Goal: Find contact information: Find contact information

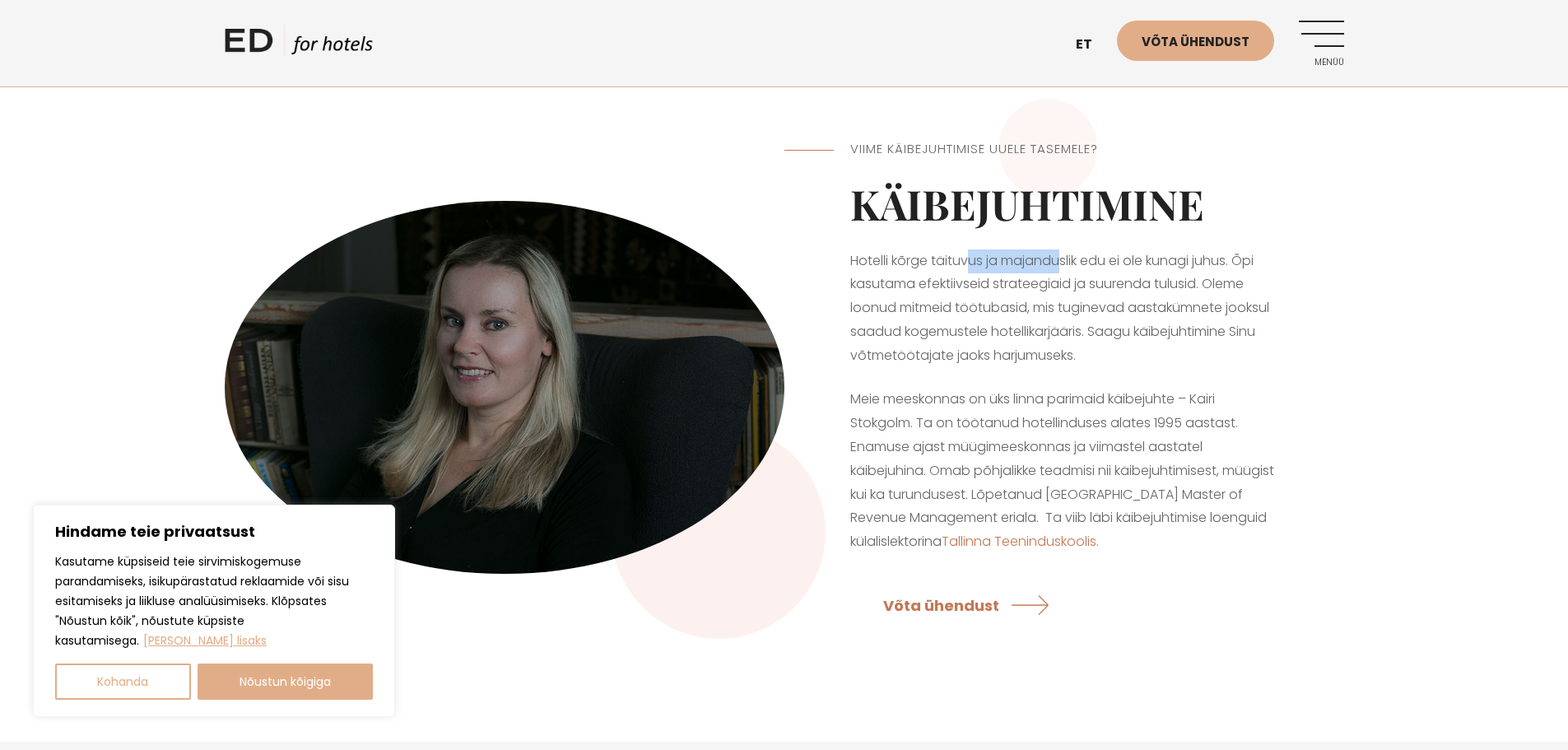
drag, startPoint x: 978, startPoint y: 264, endPoint x: 1058, endPoint y: 269, distance: 80.2
click at [1059, 268] on p "Hotelli kõrge täituvus ja majanduslik edu ei ole kunagi juhus. Õpi kasutama efe…" at bounding box center [1064, 309] width 428 height 119
drag, startPoint x: 974, startPoint y: 401, endPoint x: 1131, endPoint y: 396, distance: 157.1
click at [1131, 396] on p "Meie meeskonnas on üks linna parimaid käibejuhte – Kairi Stokgolm. Ta on töötan…" at bounding box center [1064, 471] width 428 height 166
click at [312, 690] on button "Nõustun kõigiga" at bounding box center [285, 681] width 176 height 37
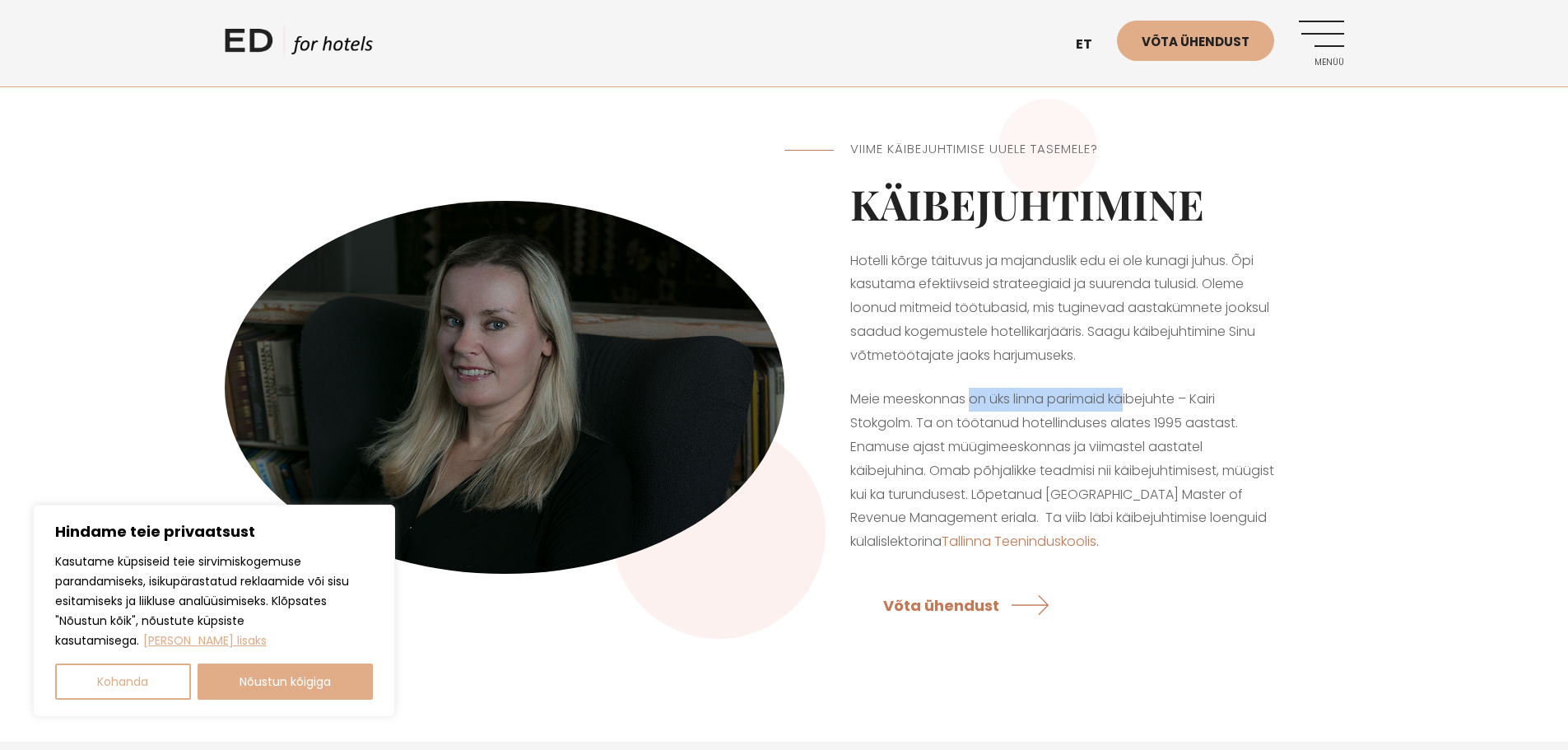
checkbox input "true"
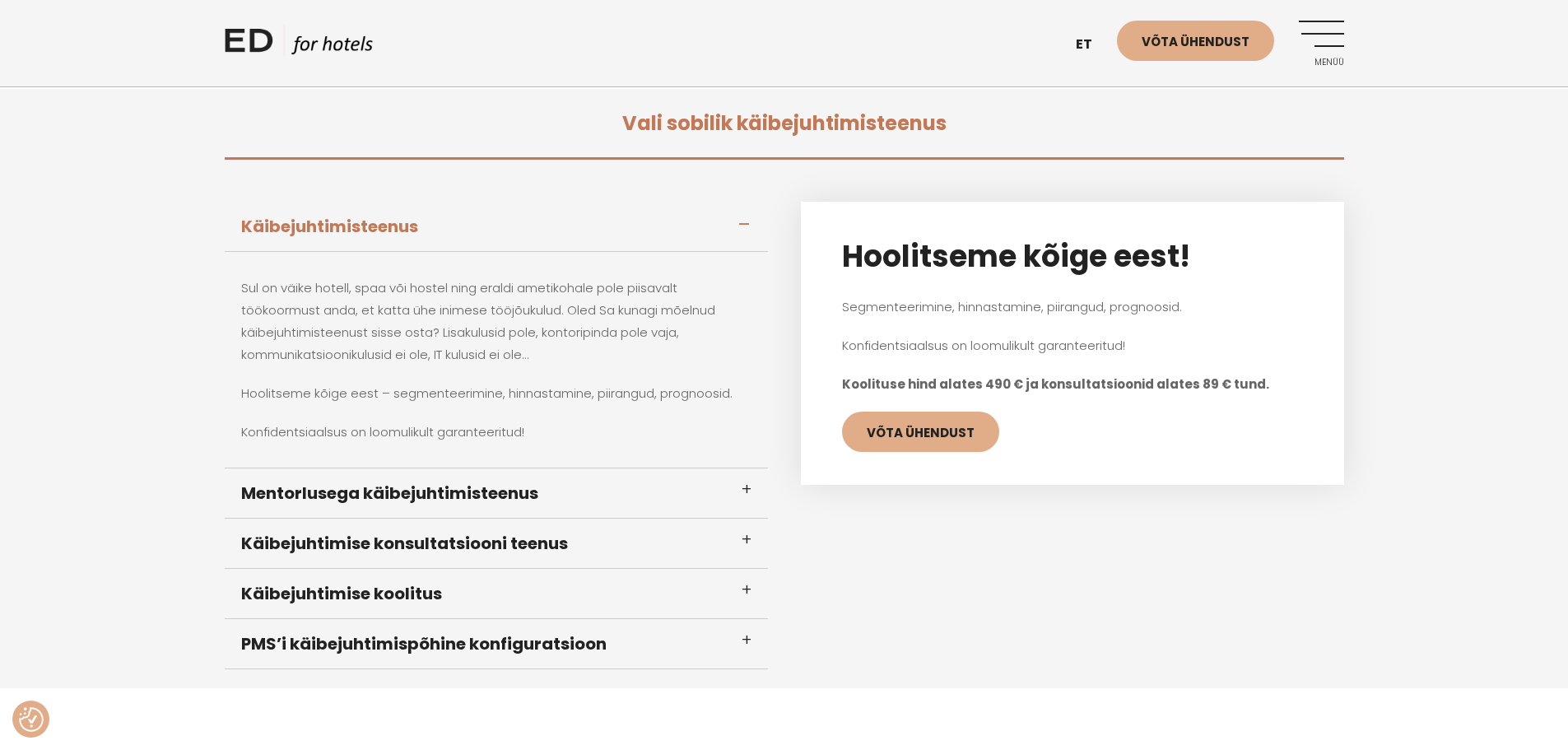
scroll to position [741, 0]
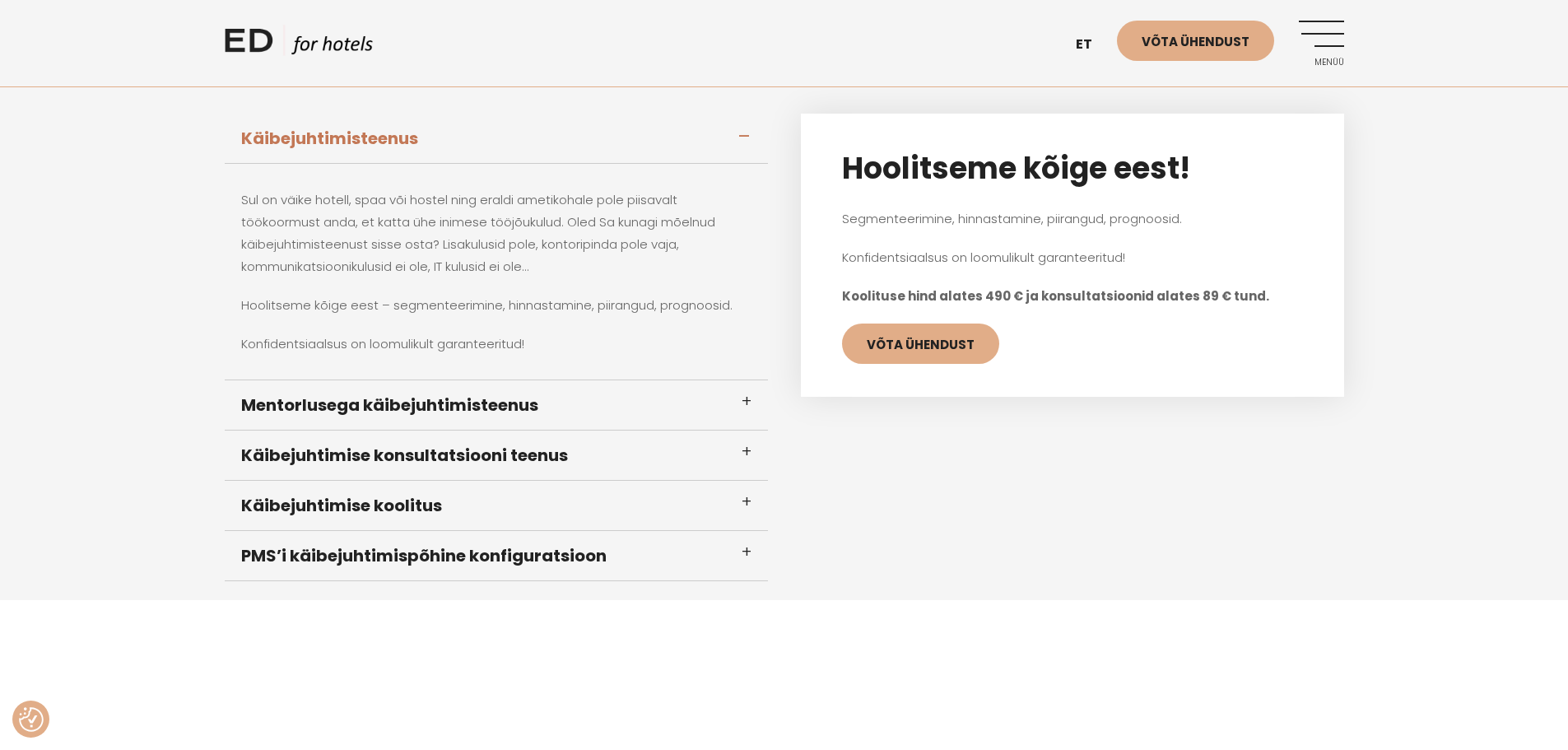
click at [606, 410] on h3 "Mentorlusega käibejuhtimisteenus" at bounding box center [497, 405] width 544 height 50
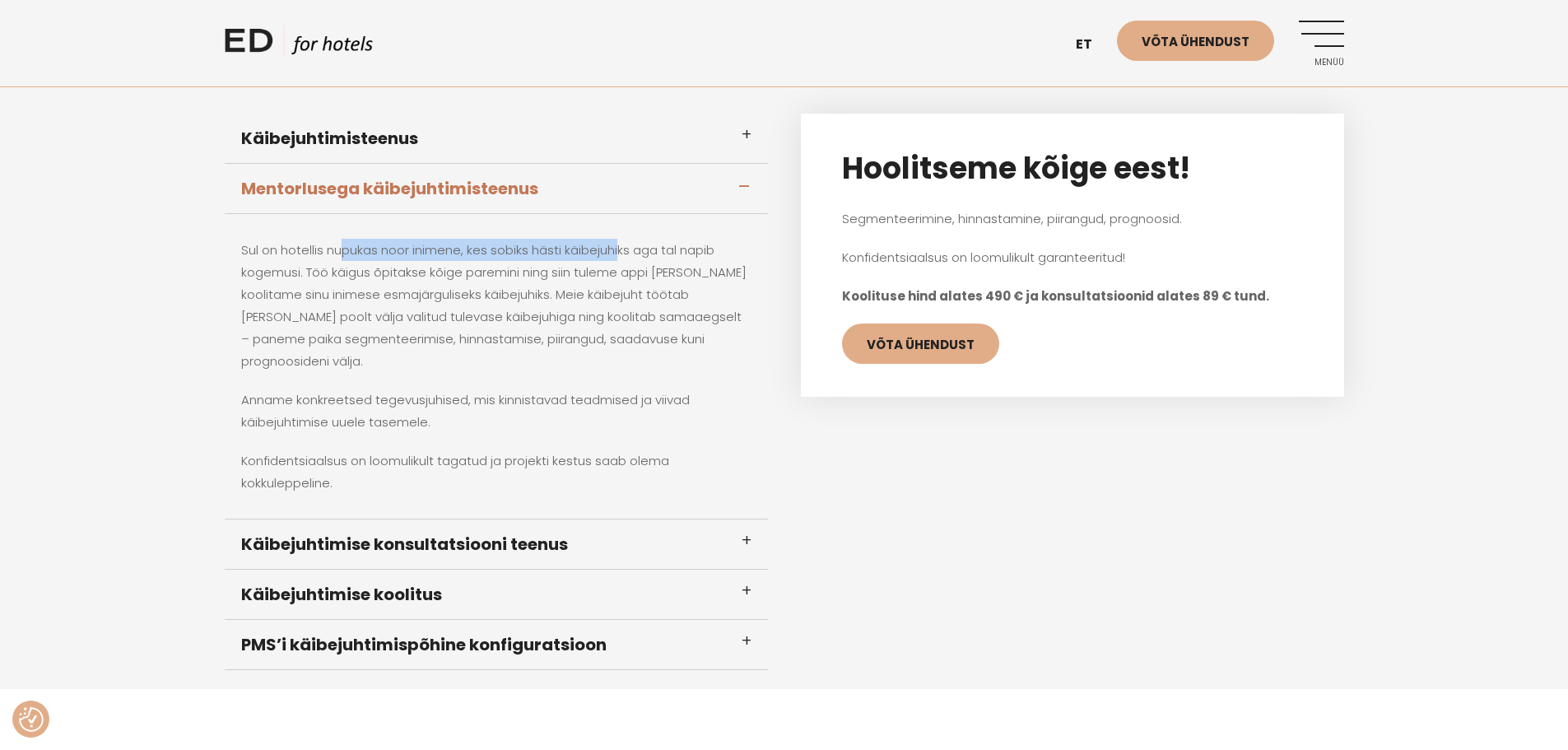
drag, startPoint x: 346, startPoint y: 259, endPoint x: 620, endPoint y: 271, distance: 274.3
click at [623, 255] on p "Sul on hotellis nupukas noor inimene, kes sobiks hästi käibejuhiks aga tal napi…" at bounding box center [496, 305] width 510 height 133
drag, startPoint x: 342, startPoint y: 275, endPoint x: 412, endPoint y: 273, distance: 70.0
click at [412, 273] on p "Sul on hotellis nupukas noor inimene, kes sobiks hästi käibejuhiks aga tal napi…" at bounding box center [496, 305] width 510 height 133
click at [1094, 86] on link "EN" at bounding box center [1092, 85] width 49 height 40
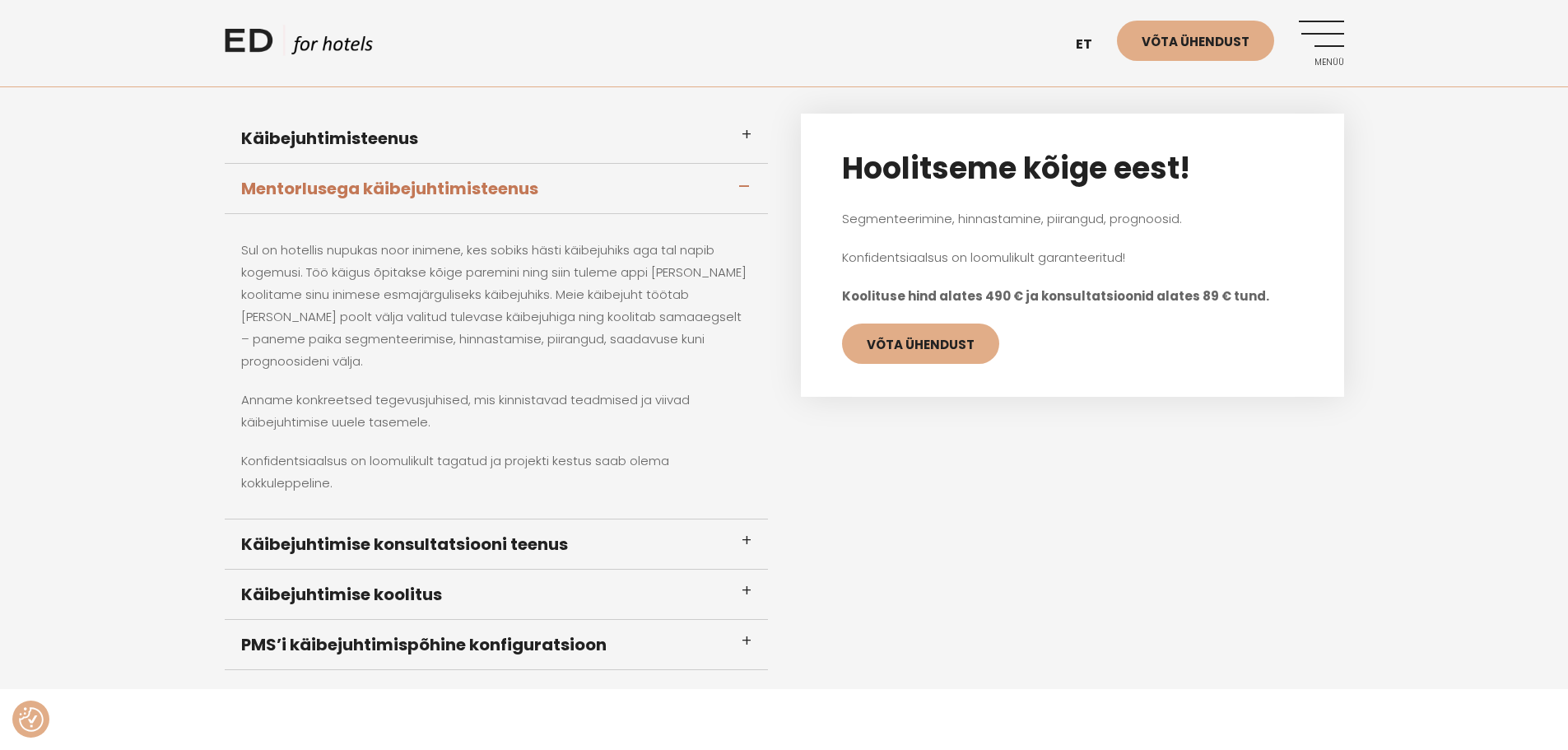
click at [556, 313] on p "Sul on hotellis nupukas noor inimene, kes sobiks hästi käibejuhiks aga tal napi…" at bounding box center [496, 305] width 510 height 133
click at [595, 629] on h3 "PMS’i käibejuhtimispõhine konfiguratsioon" at bounding box center [497, 645] width 544 height 50
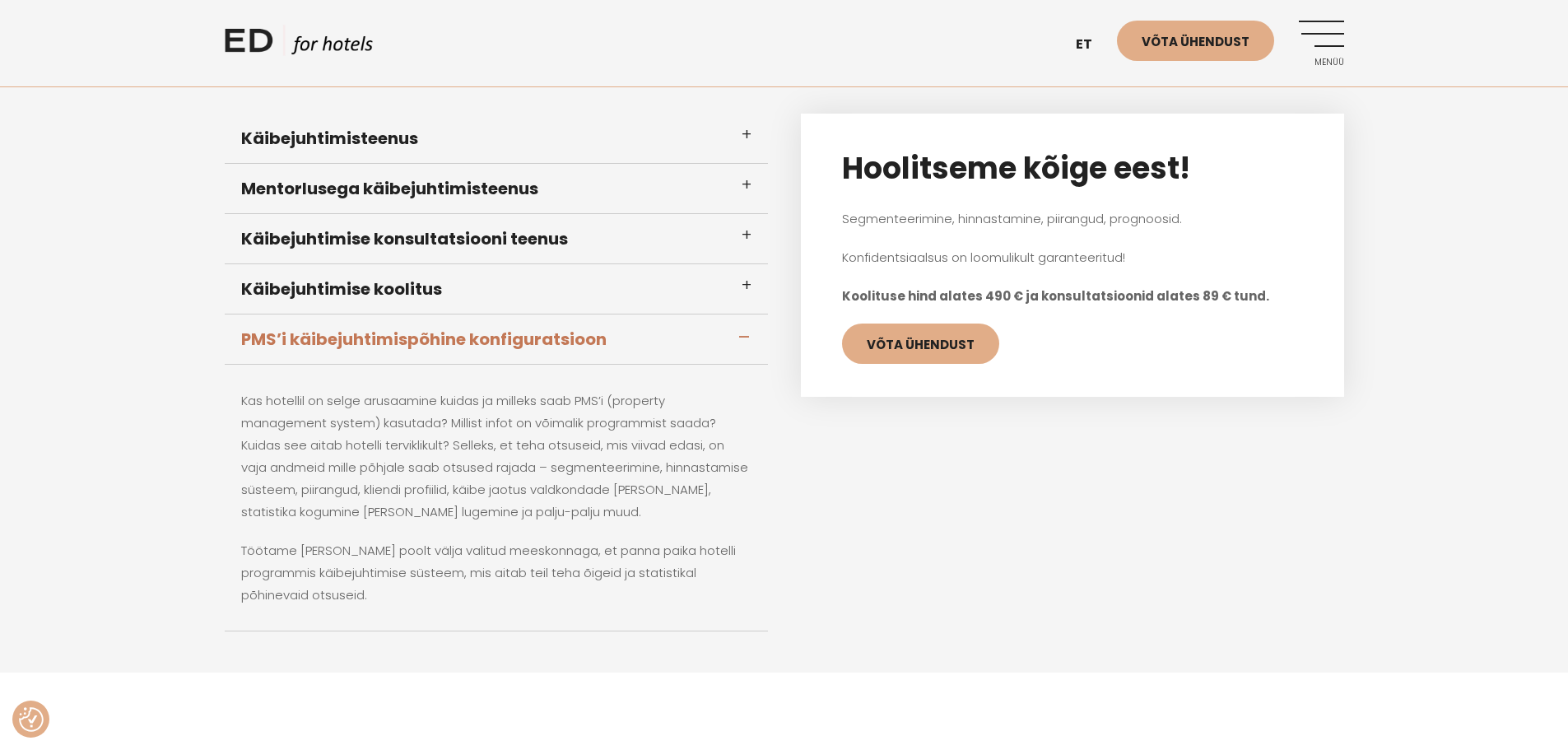
click at [472, 231] on h3 "Käibejuhtimise konsultatsiooni teenus" at bounding box center [497, 239] width 544 height 50
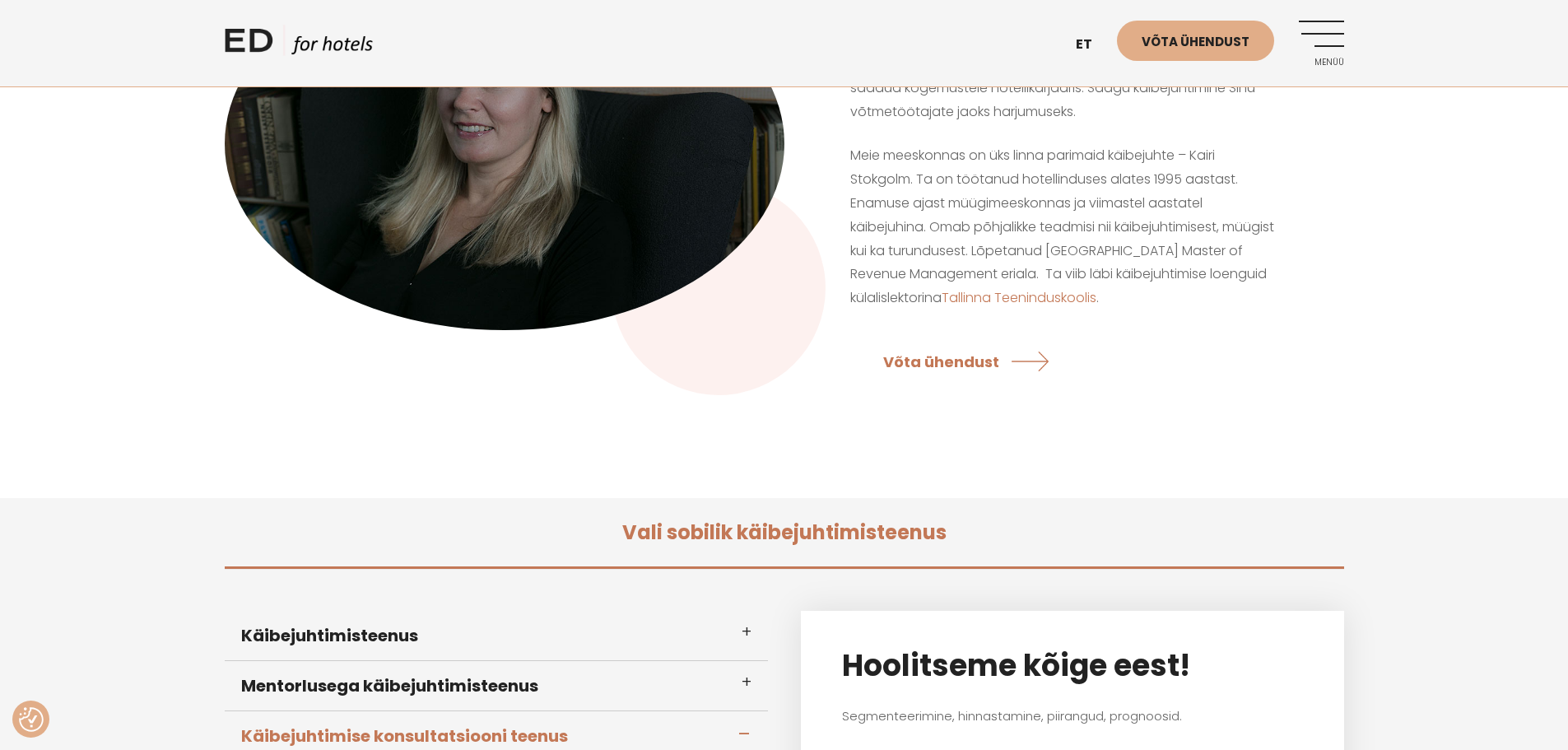
scroll to position [0, 0]
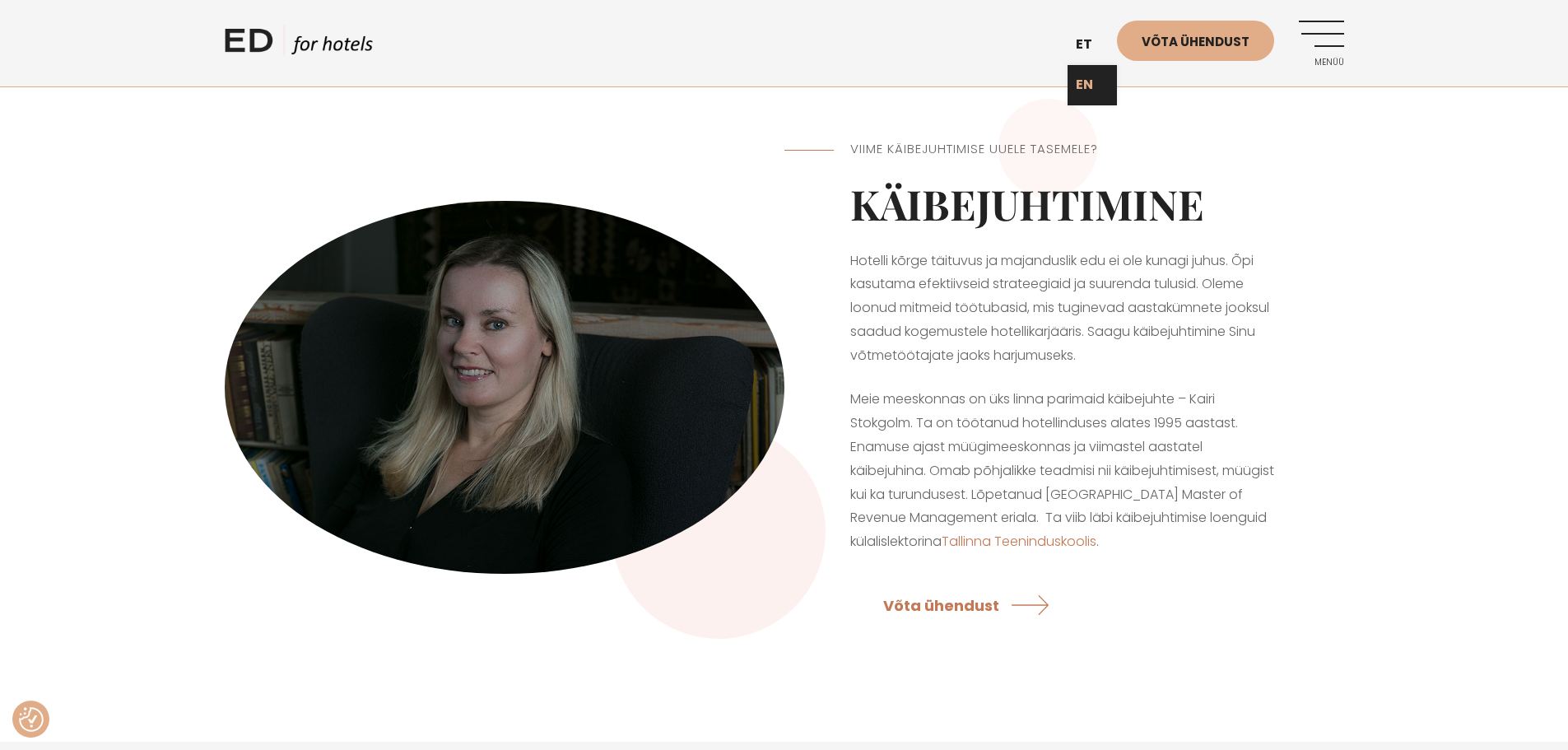
click at [1098, 90] on link "EN" at bounding box center [1092, 85] width 49 height 40
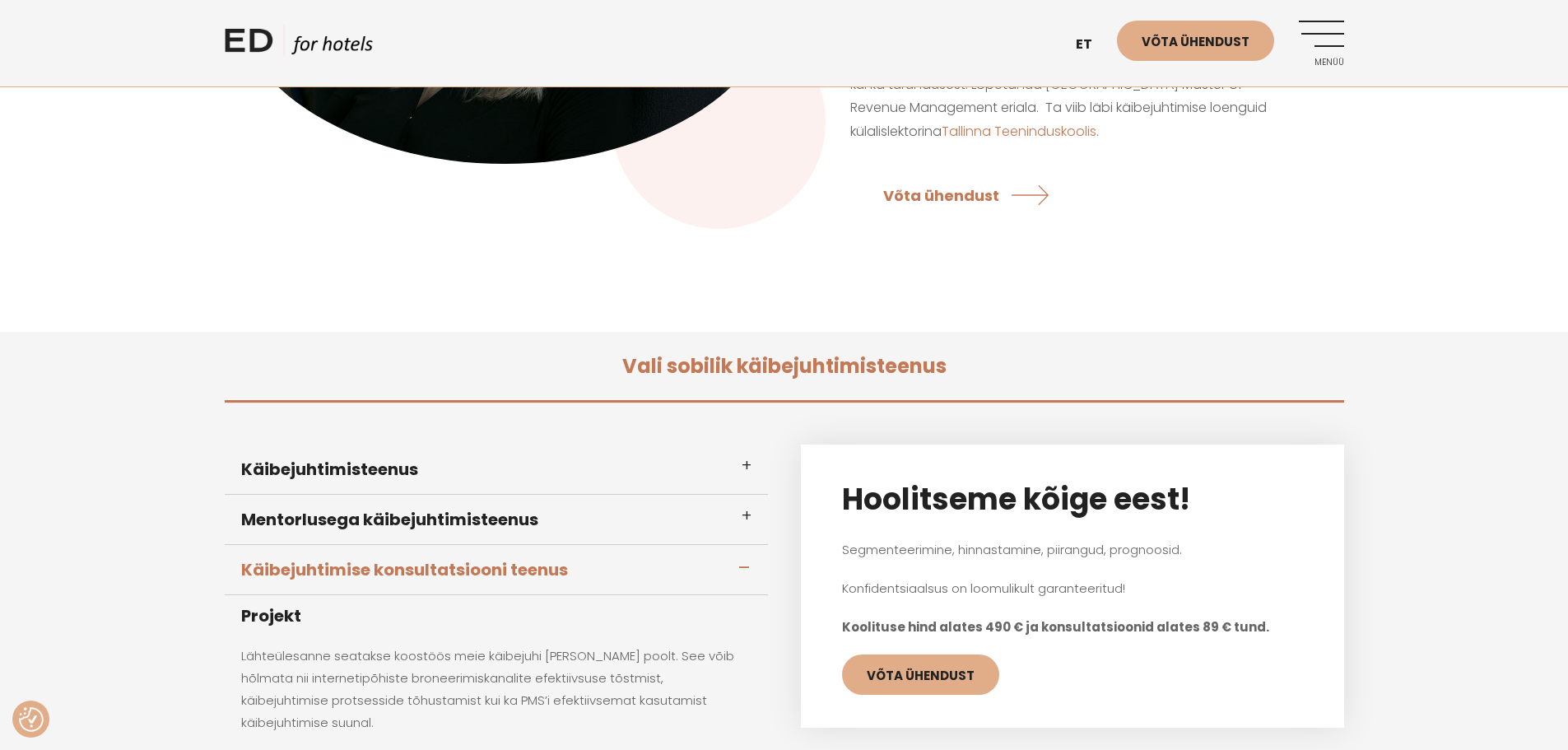
scroll to position [412, 0]
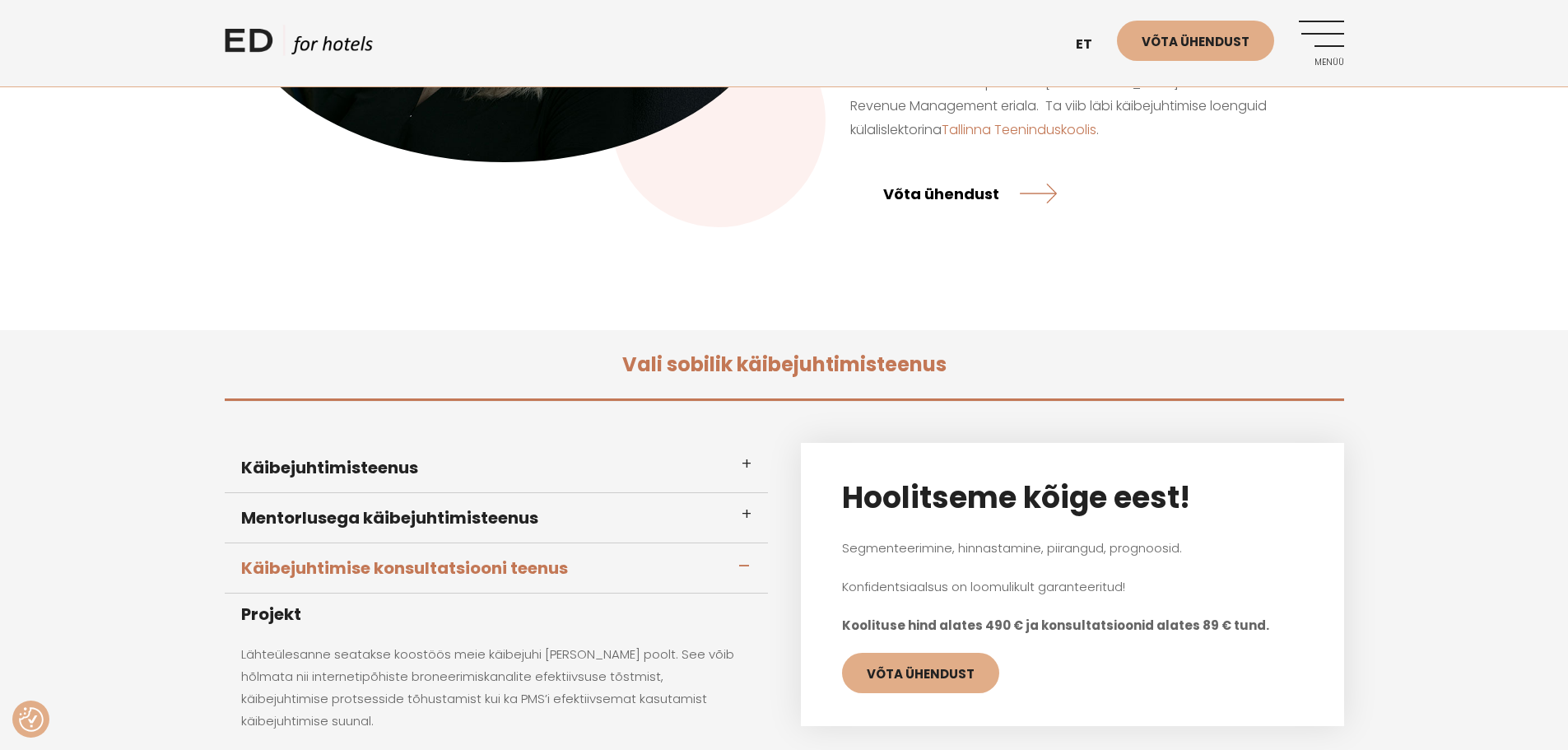
click at [939, 192] on link "Võta ühendust" at bounding box center [970, 193] width 174 height 43
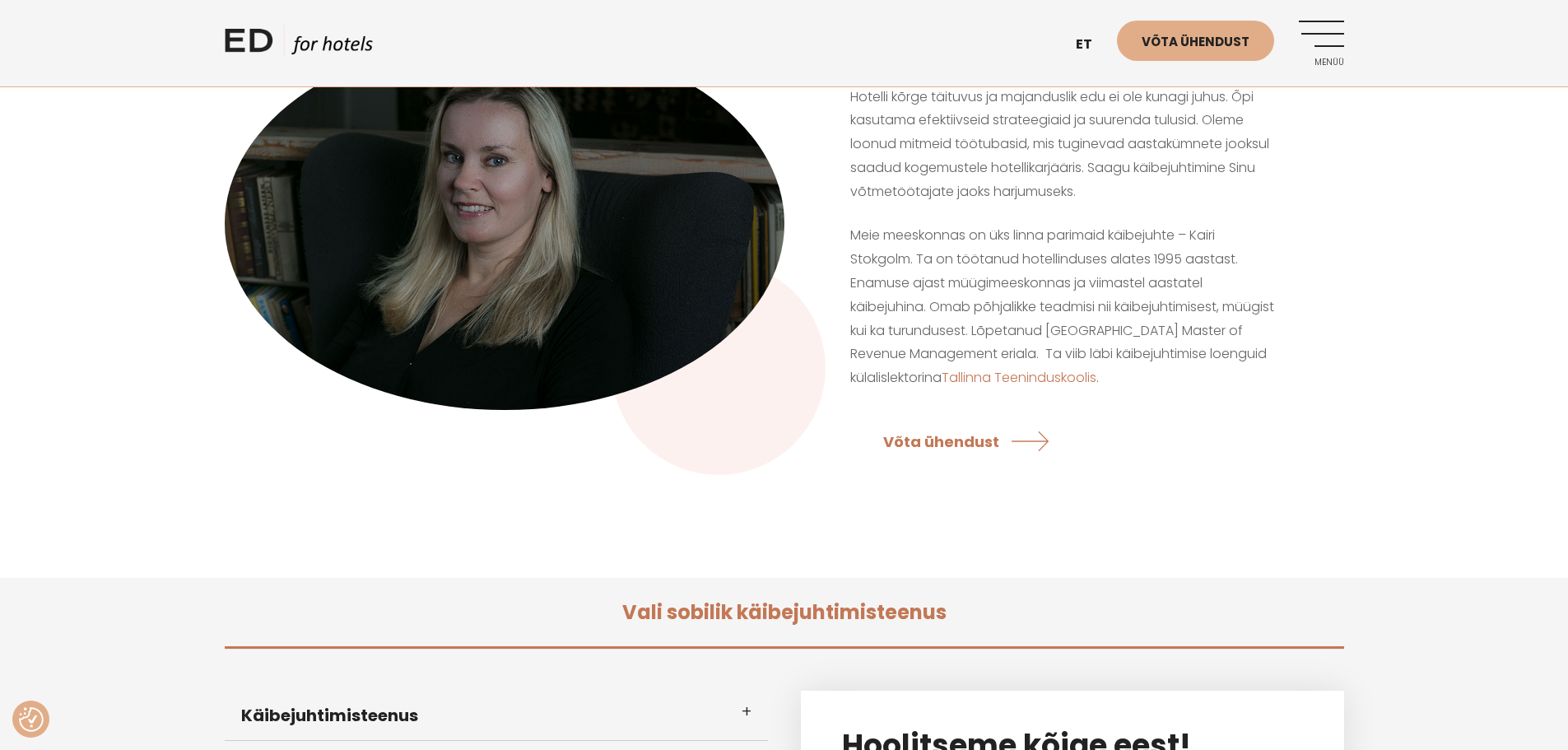
scroll to position [0, 0]
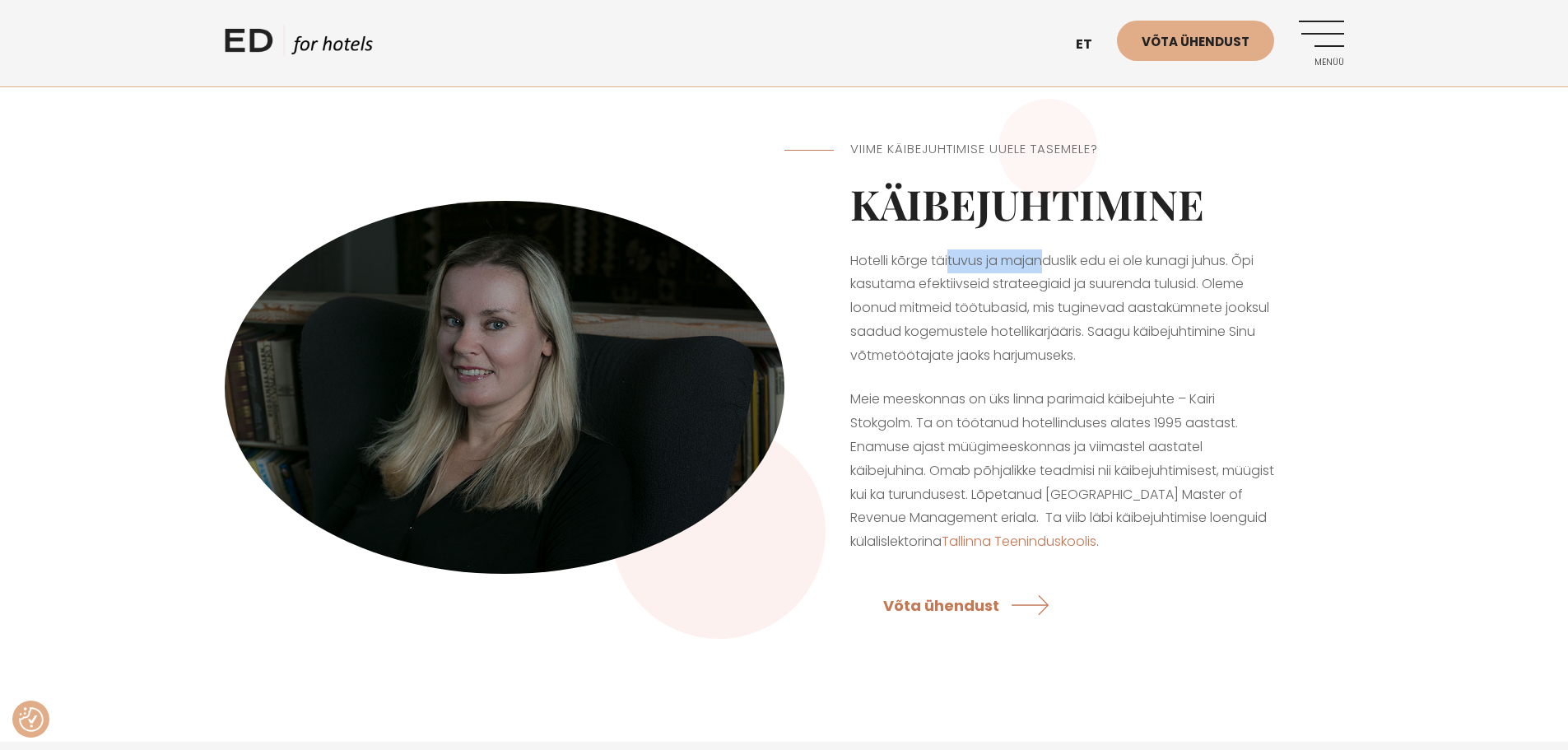
drag, startPoint x: 949, startPoint y: 258, endPoint x: 1043, endPoint y: 258, distance: 94.0
click at [1051, 256] on p "Hotelli kõrge täituvus ja majanduslik edu ei ole kunagi juhus. Õpi kasutama efe…" at bounding box center [1064, 309] width 428 height 119
drag, startPoint x: 954, startPoint y: 147, endPoint x: 1060, endPoint y: 143, distance: 106.1
click at [1060, 143] on h5 "Viime käibejuhtimise uuele tasemele?" at bounding box center [1064, 149] width 428 height 19
drag, startPoint x: 896, startPoint y: 257, endPoint x: 1197, endPoint y: 248, distance: 301.1
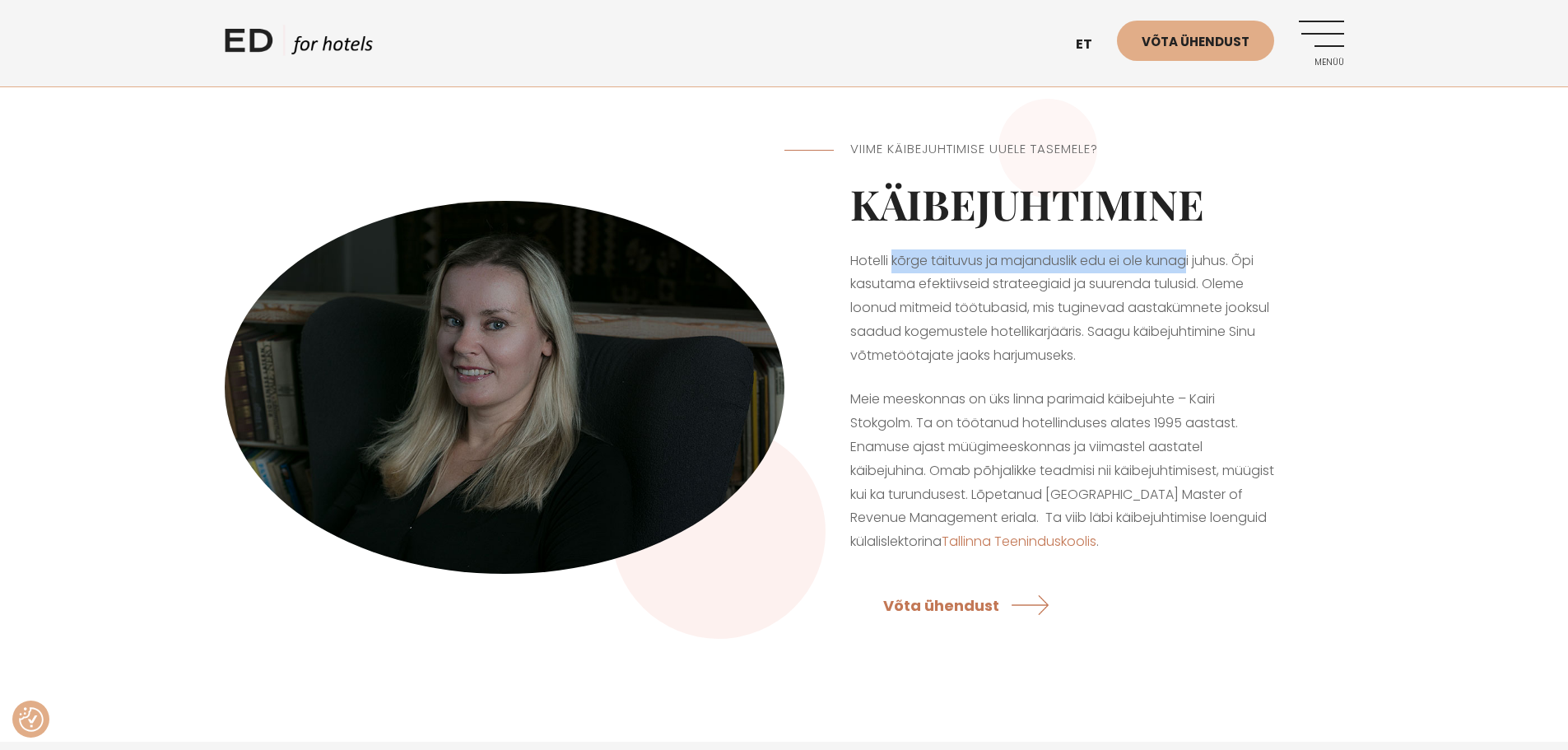
click at [1197, 248] on div "Viime käibejuhtimise uuele tasemele? Käibejuhtimine Hotelli kõrge täituvus ja m…" at bounding box center [1064, 386] width 560 height 577
drag, startPoint x: 979, startPoint y: 287, endPoint x: 1167, endPoint y: 281, distance: 188.1
click at [1167, 281] on p "Hotelli kõrge täituvus ja majanduslik edu ei ole kunagi juhus. Õpi kasutama efe…" at bounding box center [1064, 309] width 428 height 119
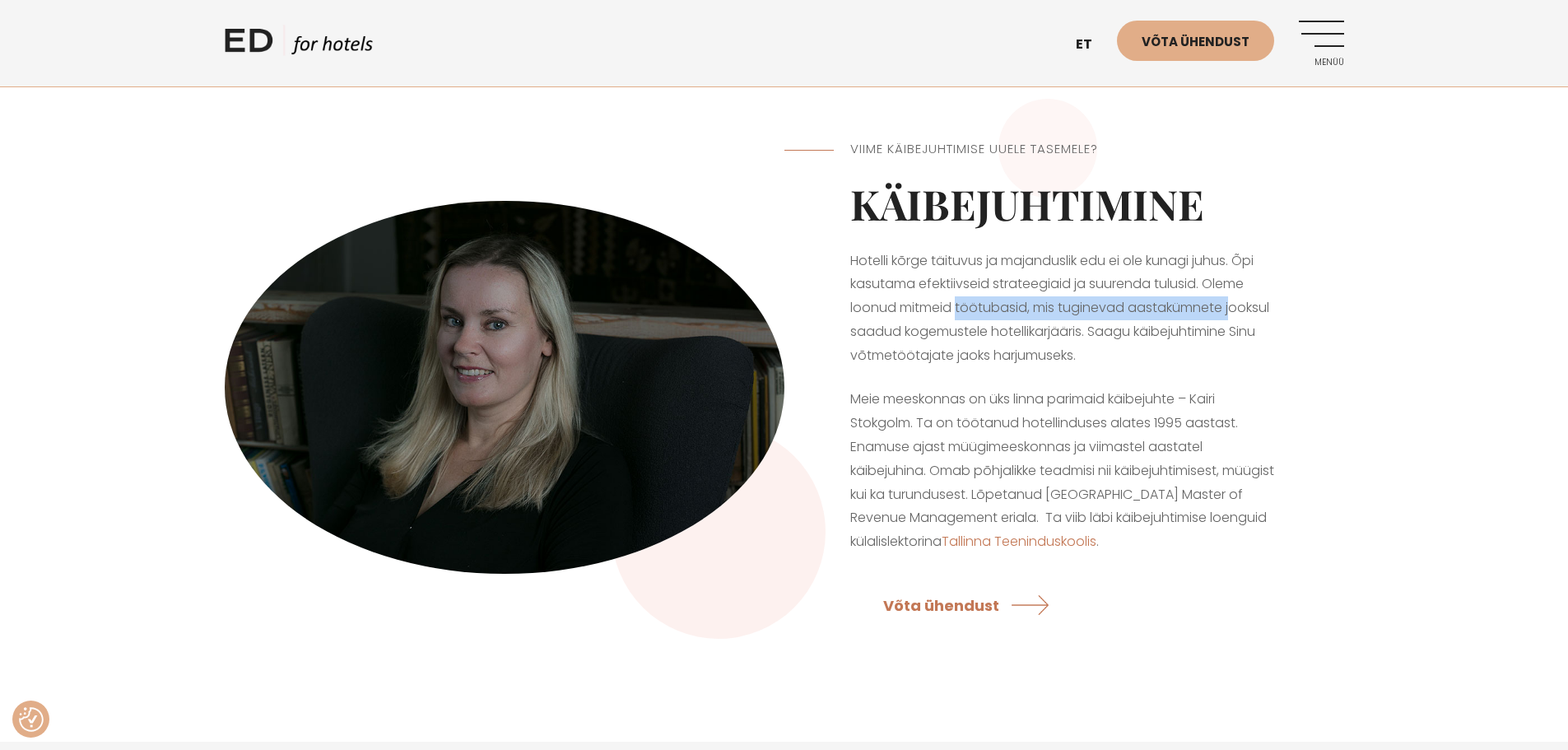
drag, startPoint x: 966, startPoint y: 310, endPoint x: 1236, endPoint y: 299, distance: 270.2
click at [1236, 299] on p "Hotelli kõrge täituvus ja majanduslik edu ei ole kunagi juhus. Õpi kasutama efe…" at bounding box center [1064, 309] width 428 height 119
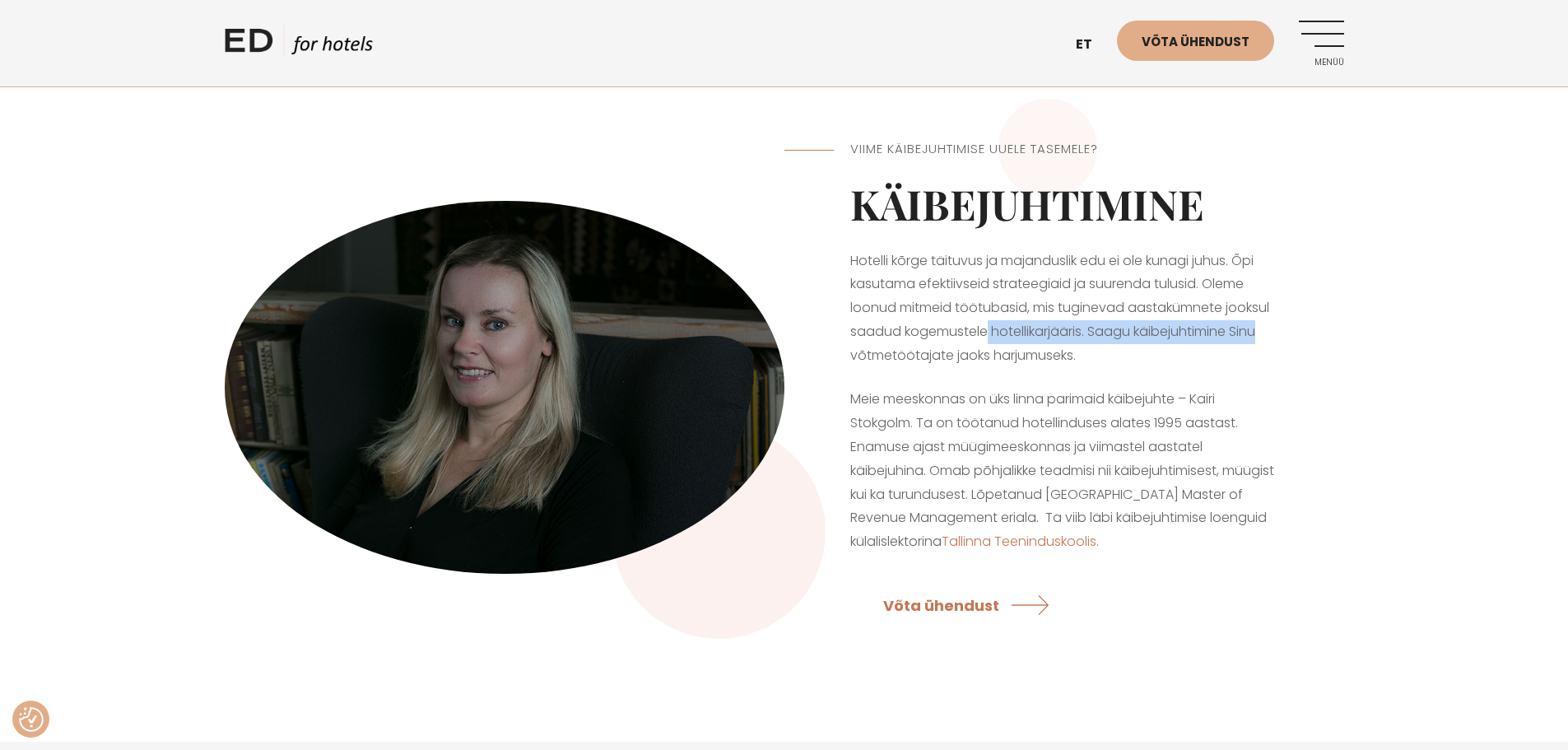
drag, startPoint x: 1004, startPoint y: 330, endPoint x: 1255, endPoint y: 327, distance: 251.0
click at [1260, 327] on p "Hotelli kõrge täituvus ja majanduslik edu ei ole kunagi juhus. Õpi kasutama efe…" at bounding box center [1064, 309] width 428 height 119
drag, startPoint x: 948, startPoint y: 353, endPoint x: 985, endPoint y: 352, distance: 37.0
click at [985, 352] on p "Hotelli kõrge täituvus ja majanduslik edu ei ole kunagi juhus. Õpi kasutama efe…" at bounding box center [1064, 309] width 428 height 119
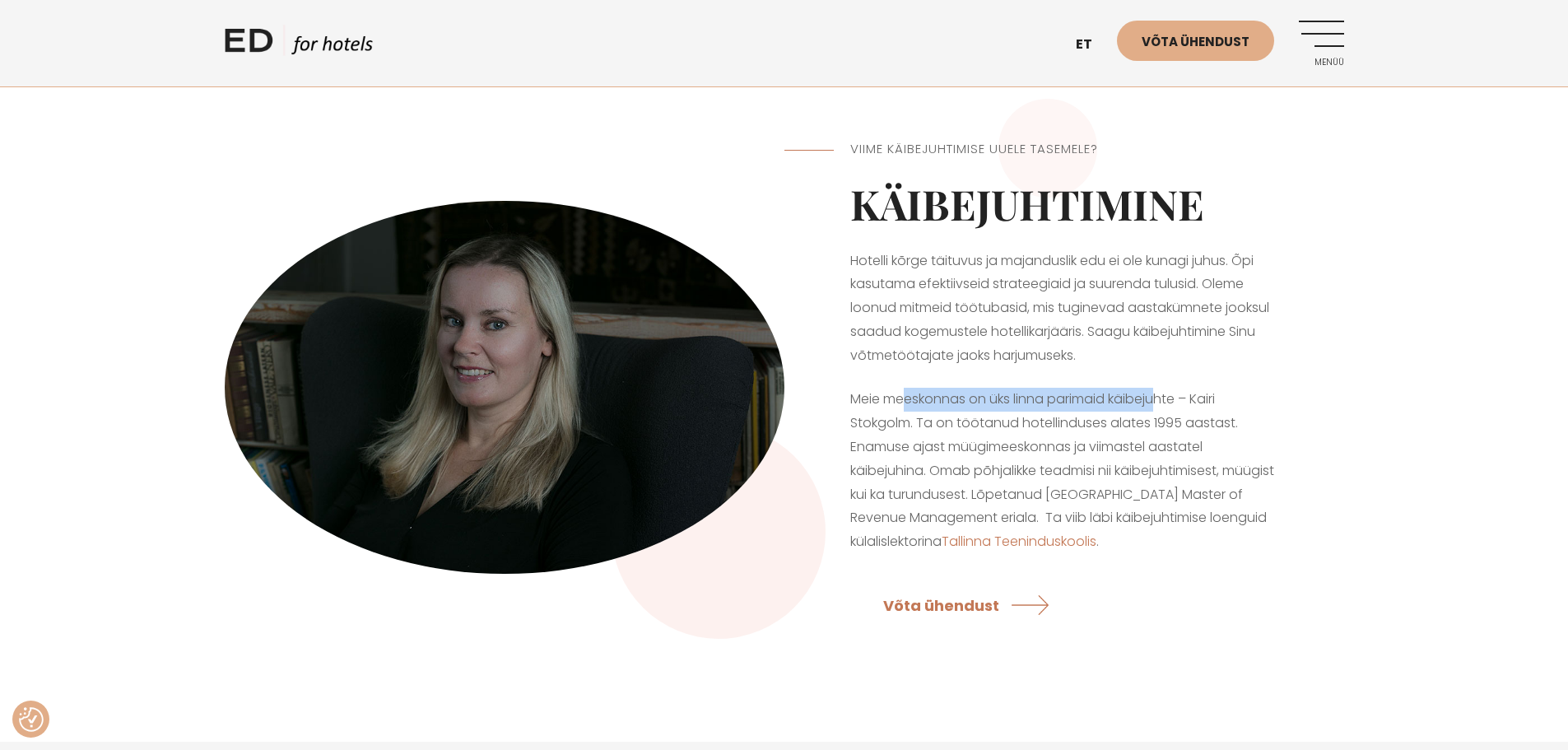
drag, startPoint x: 910, startPoint y: 404, endPoint x: 1156, endPoint y: 392, distance: 246.3
click at [1164, 384] on div "Viime käibejuhtimise uuele tasemele? Käibejuhtimine Hotelli kõrge täituvus ja m…" at bounding box center [1064, 386] width 560 height 577
drag, startPoint x: 1029, startPoint y: 425, endPoint x: 1181, endPoint y: 420, distance: 152.1
click at [1181, 420] on p "Meie meeskonnas on üks linna parimaid käibejuhte – Kairi Stokgolm. Ta on töötan…" at bounding box center [1064, 471] width 428 height 166
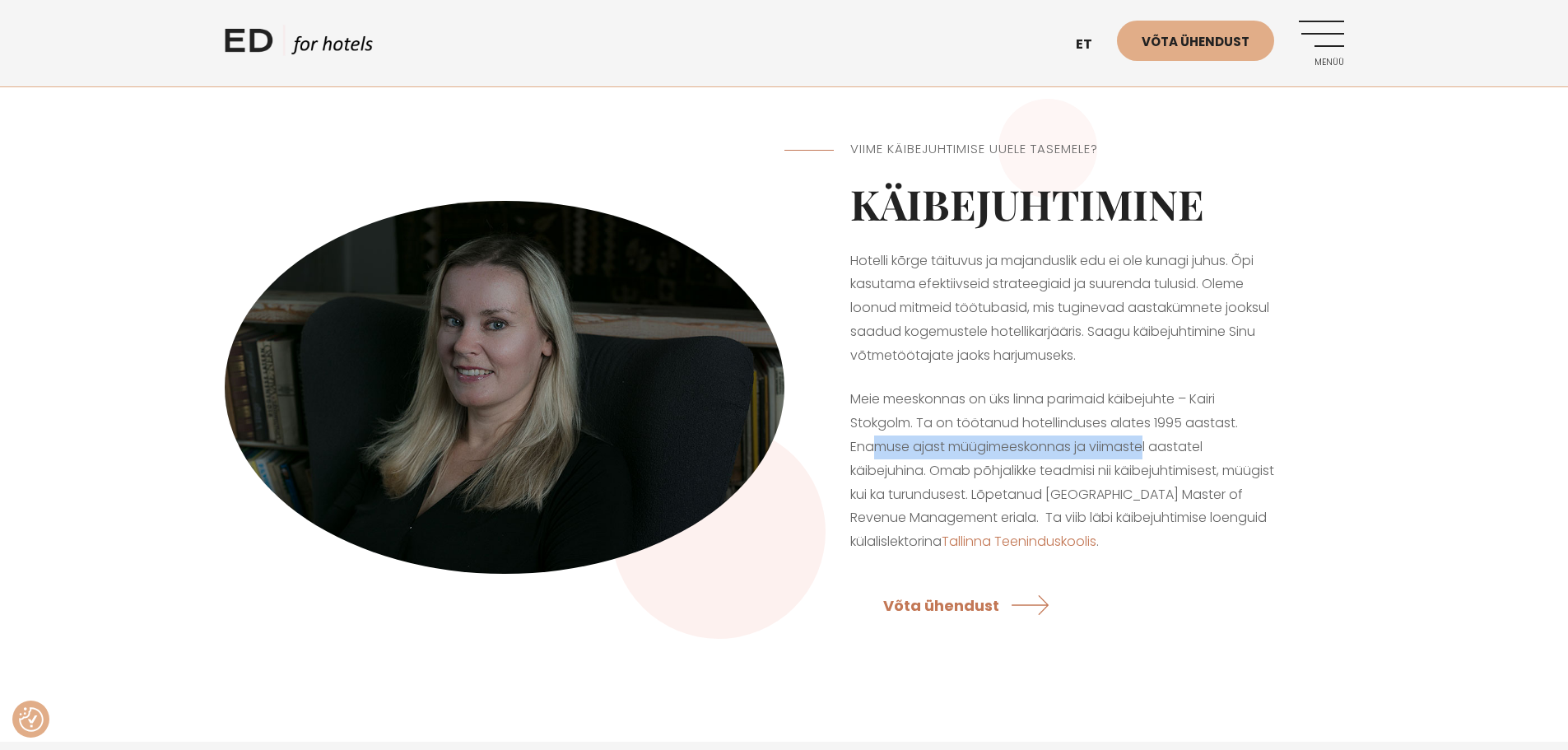
drag, startPoint x: 880, startPoint y: 450, endPoint x: 1095, endPoint y: 456, distance: 215.1
click at [1149, 444] on p "Meie meeskonnas on üks linna parimaid käibejuhte – Kairi Stokgolm. Ta on töötan…" at bounding box center [1064, 471] width 428 height 166
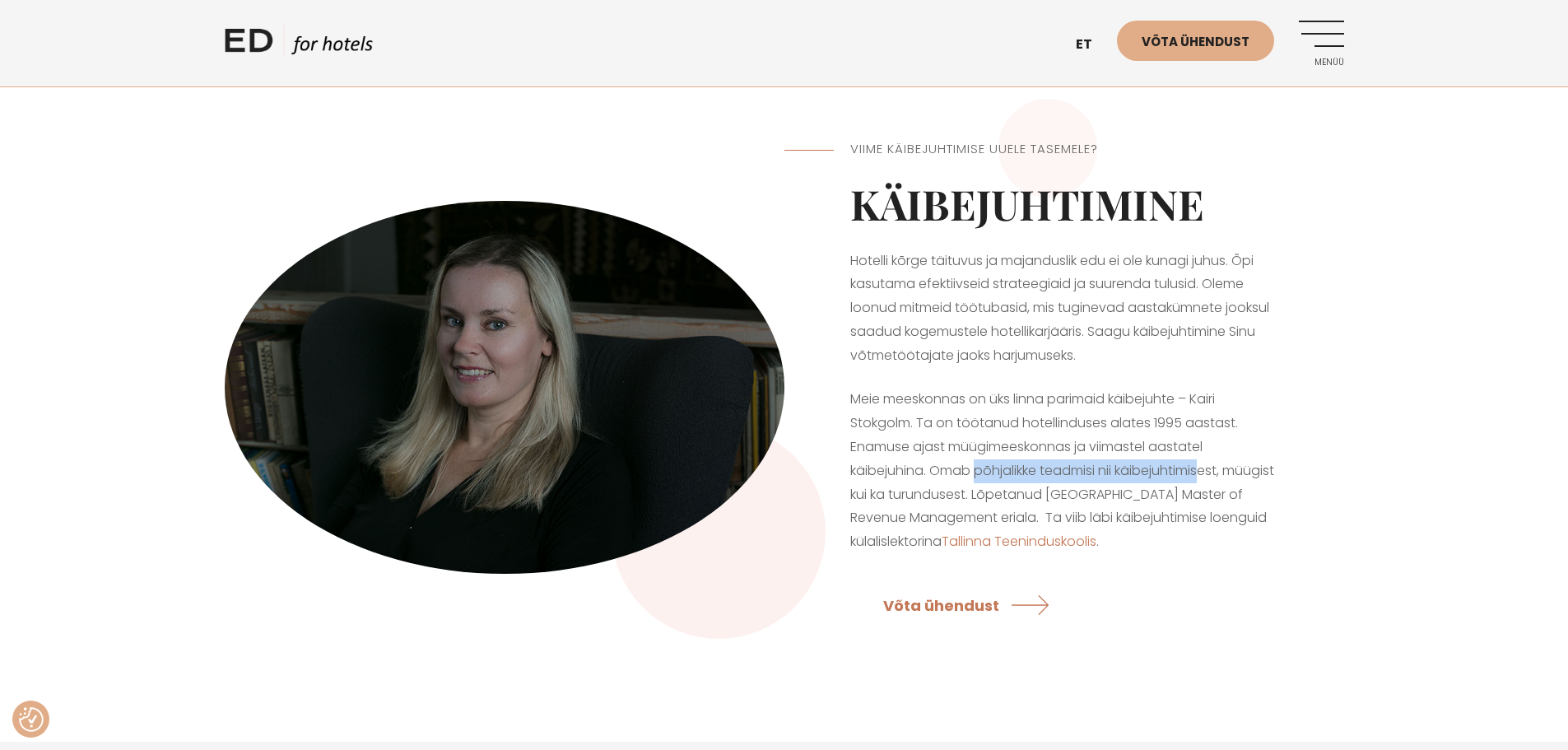
drag, startPoint x: 1001, startPoint y: 465, endPoint x: 1206, endPoint y: 473, distance: 205.2
click at [1209, 474] on p "Meie meeskonnas on üks linna parimaid käibejuhte – Kairi Stokgolm. Ta on töötan…" at bounding box center [1064, 471] width 428 height 166
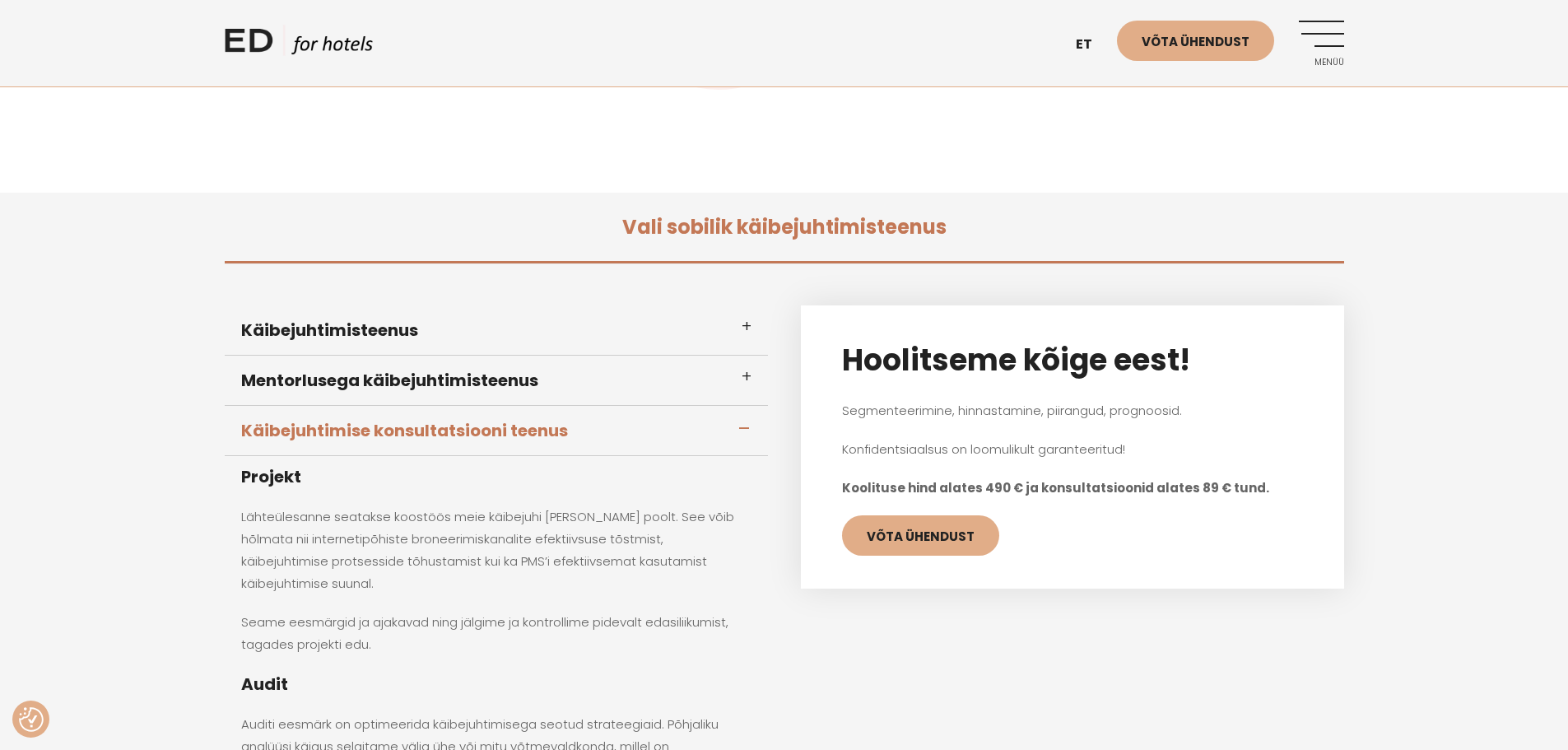
scroll to position [576, 0]
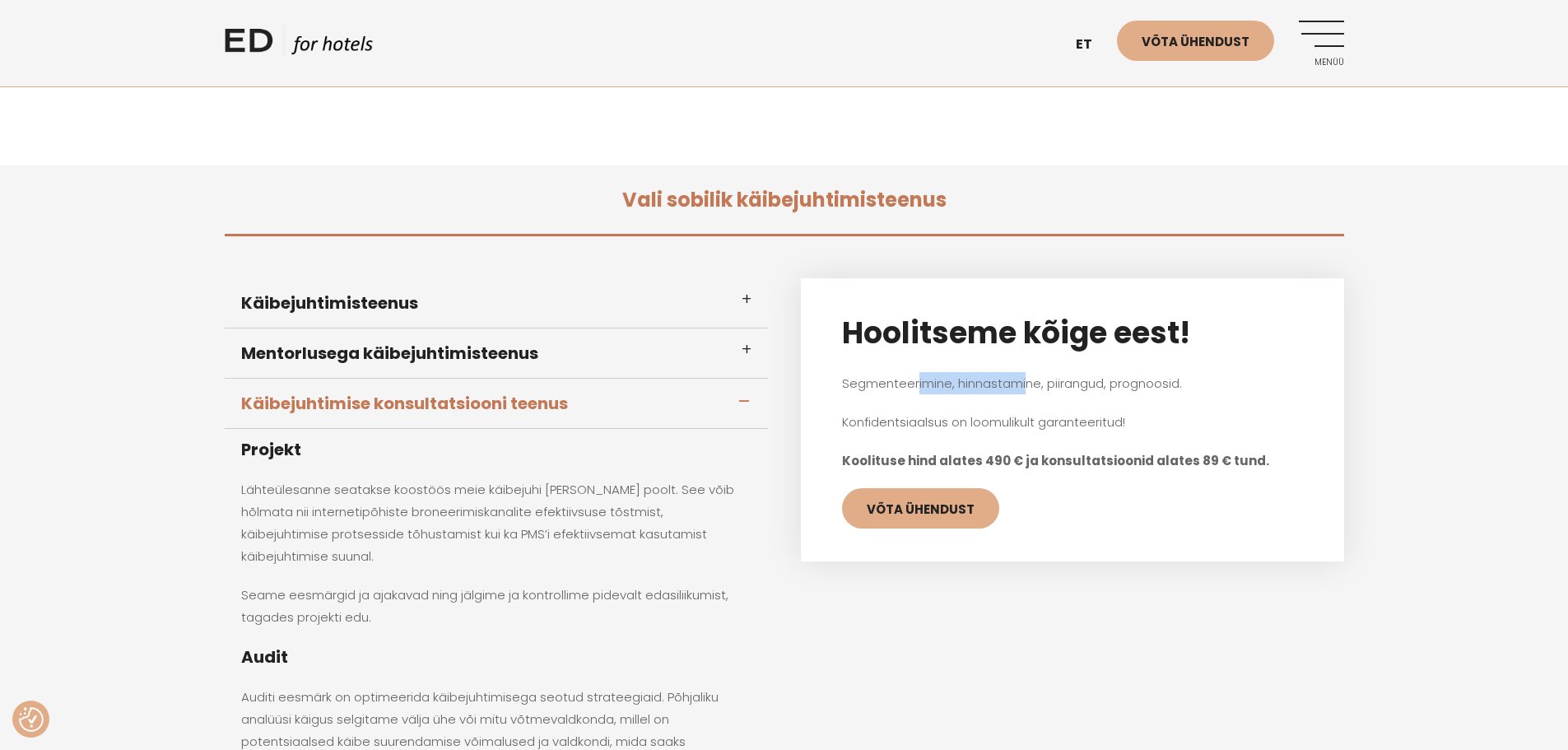
drag, startPoint x: 950, startPoint y: 385, endPoint x: 963, endPoint y: 403, distance: 22.2
click at [1026, 385] on p "Segmenteerimine, hinnastamine, piirangud, prognoosid." at bounding box center [1073, 383] width 461 height 22
drag, startPoint x: 952, startPoint y: 425, endPoint x: 986, endPoint y: 428, distance: 34.1
click at [1024, 423] on p "Konfidentsiaalsus on loomulikult garanteeritud!" at bounding box center [1073, 422] width 461 height 22
click at [492, 307] on h3 "Käibejuhtimisteenus" at bounding box center [497, 303] width 544 height 50
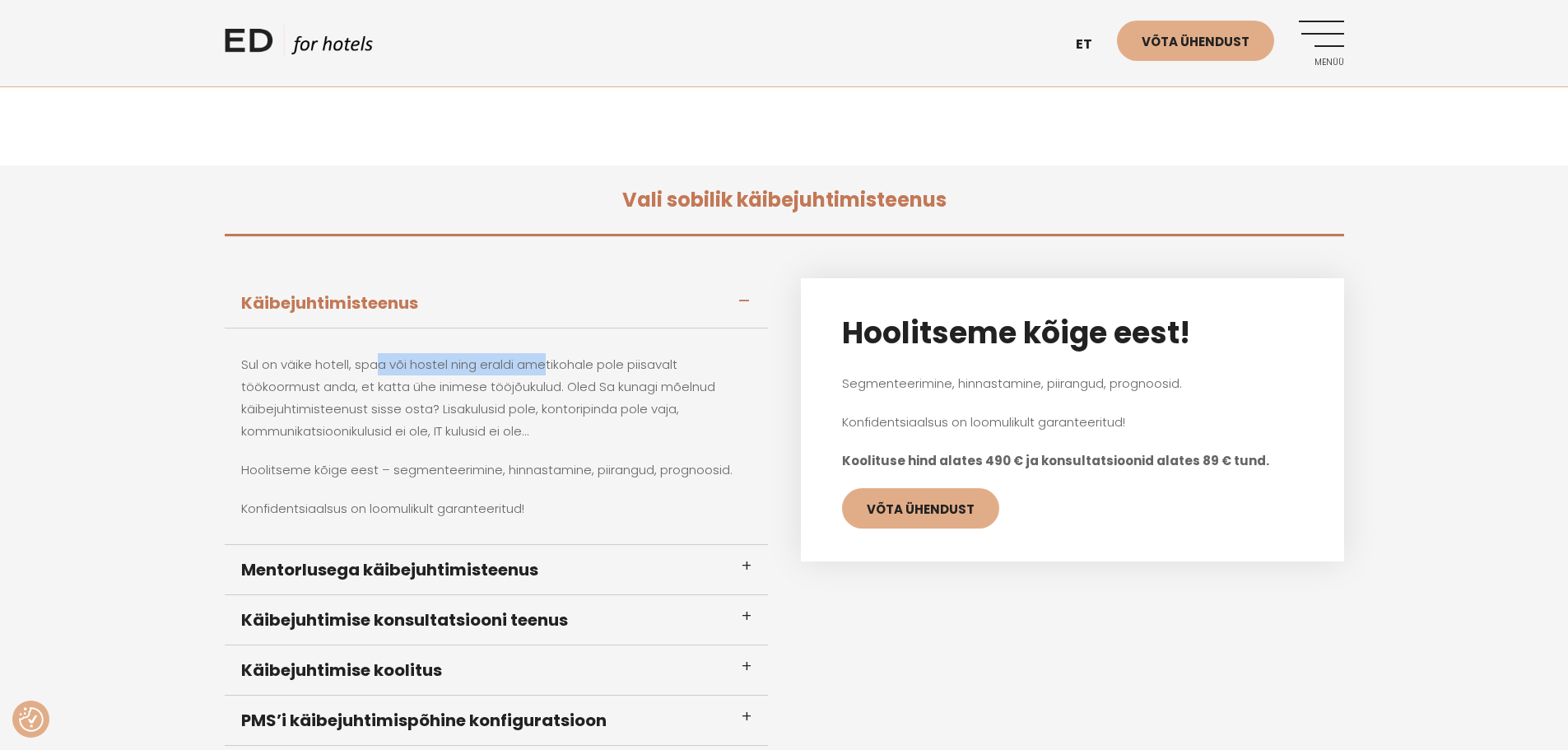
drag, startPoint x: 416, startPoint y: 365, endPoint x: 546, endPoint y: 370, distance: 130.1
click at [546, 370] on p "Sul on väike hotell, spaa või hostel ning eraldi ametikohale pole piisavalt töö…" at bounding box center [496, 398] width 510 height 89
drag, startPoint x: 431, startPoint y: 389, endPoint x: 588, endPoint y: 387, distance: 157.0
click at [588, 387] on p "Sul on väike hotell, spaa või hostel ning eraldi ametikohale pole piisavalt töö…" at bounding box center [496, 398] width 510 height 89
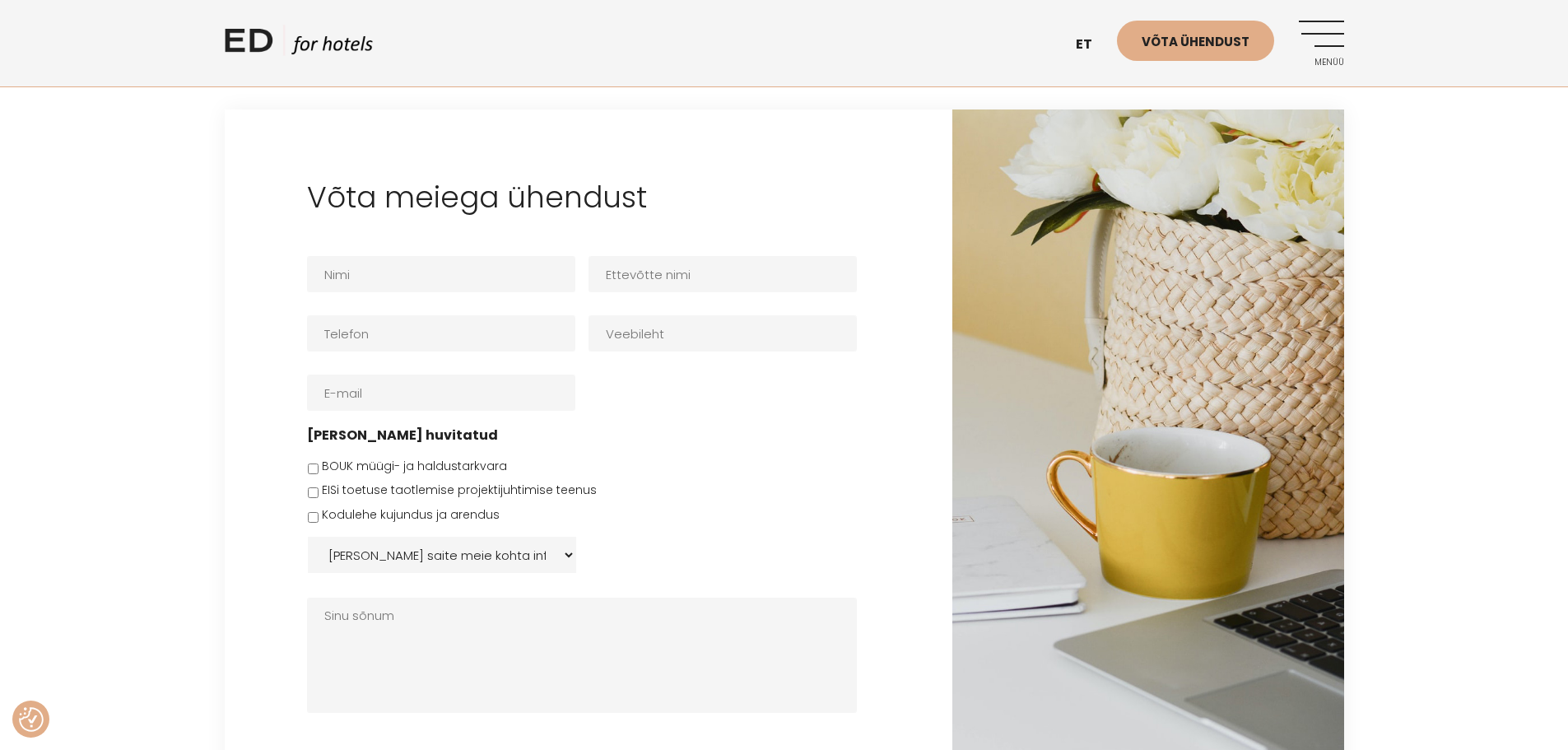
scroll to position [1400, 0]
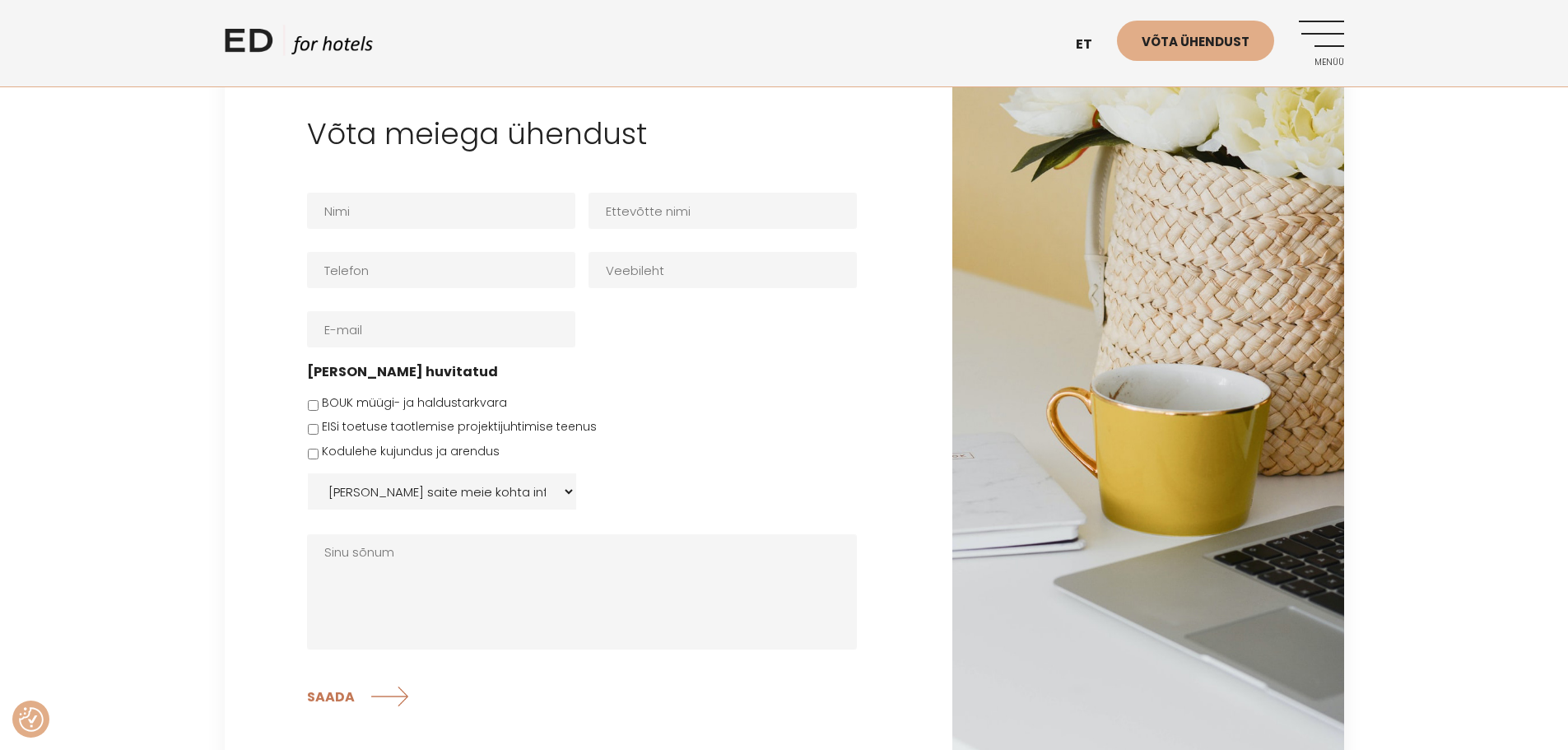
click at [505, 490] on select "Kust saite meie kohta infot: Facebook Instagramm Googli otsing E-meil Soovitati…" at bounding box center [442, 491] width 268 height 37
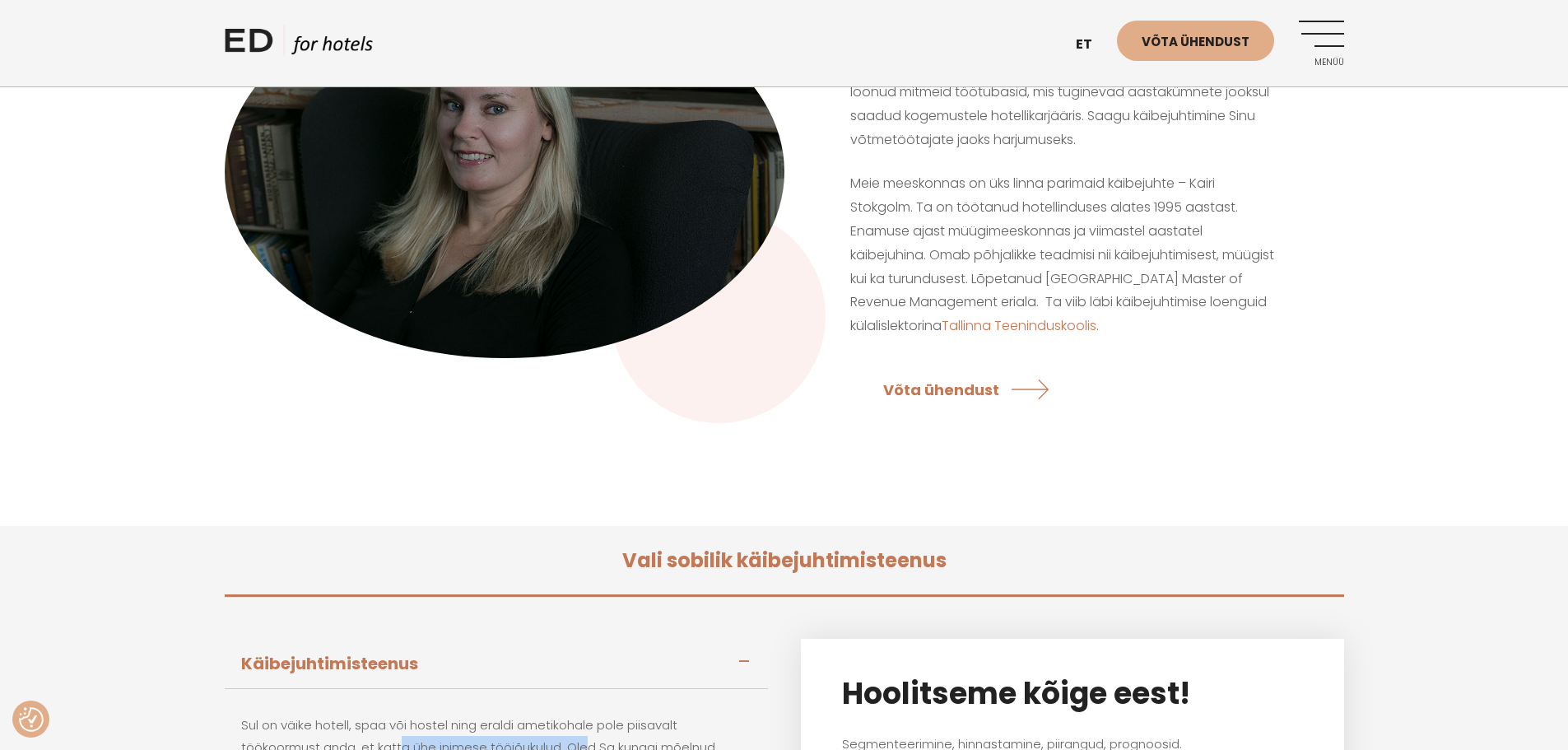
scroll to position [165, 0]
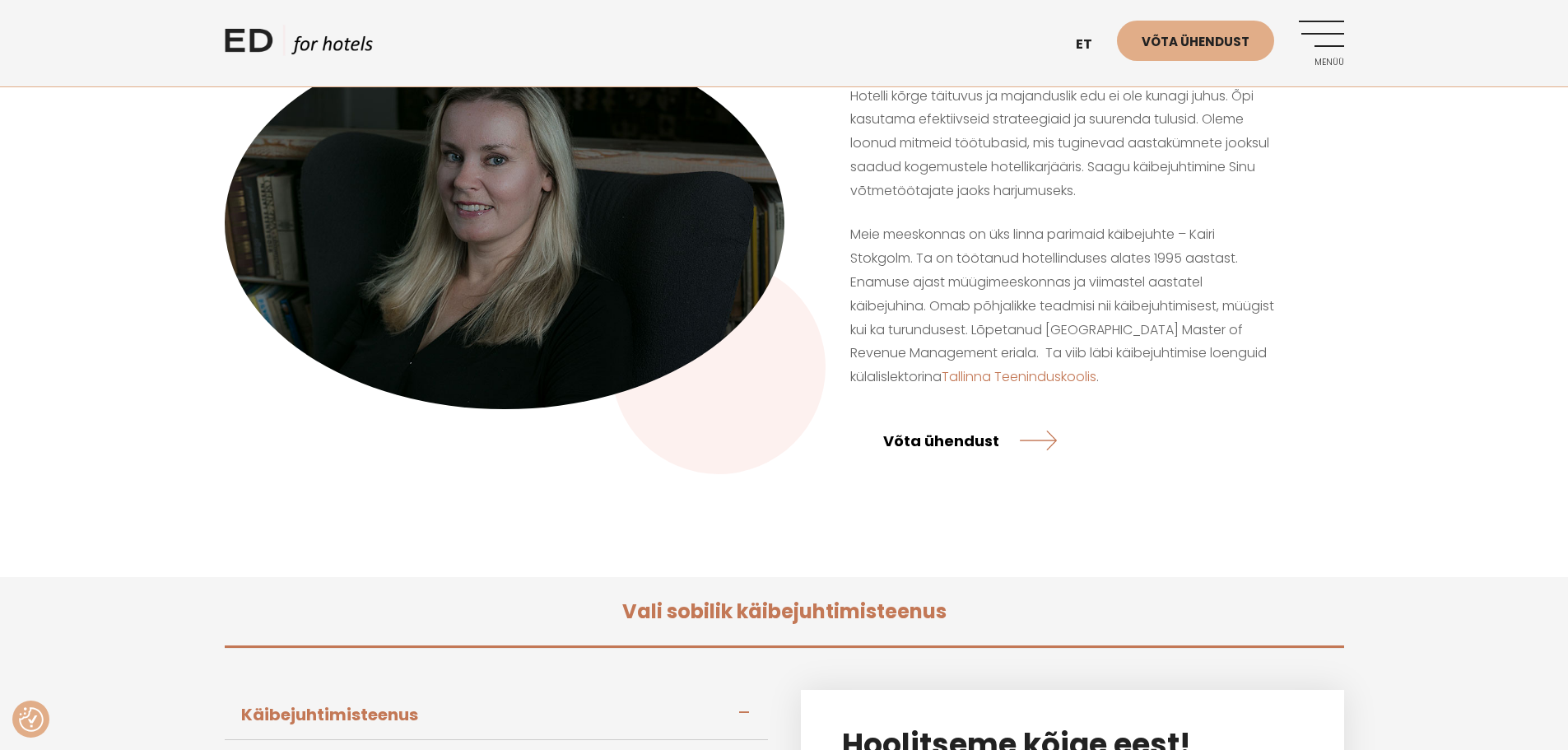
click at [950, 442] on link "Võta ühendust" at bounding box center [970, 439] width 174 height 43
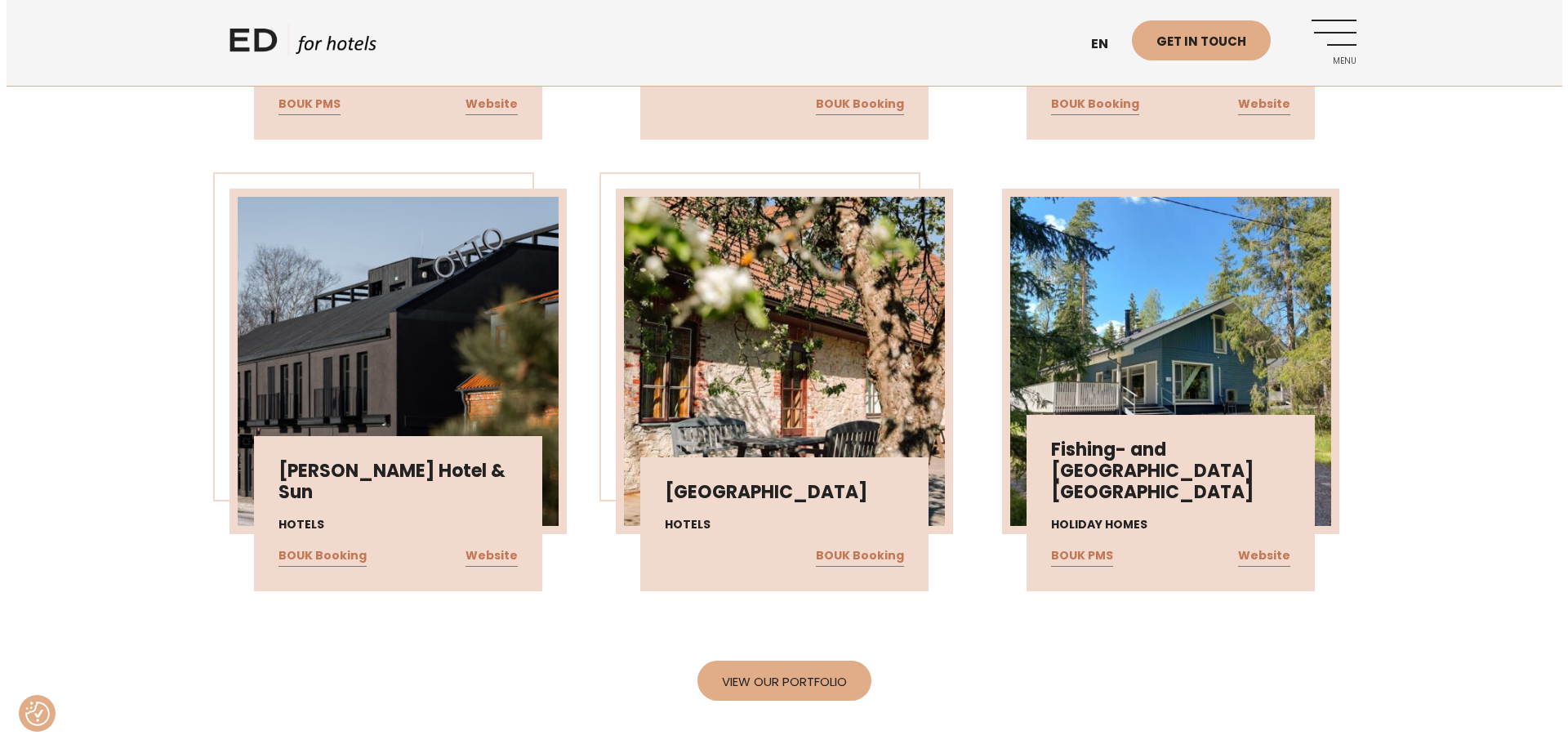
scroll to position [3185, 0]
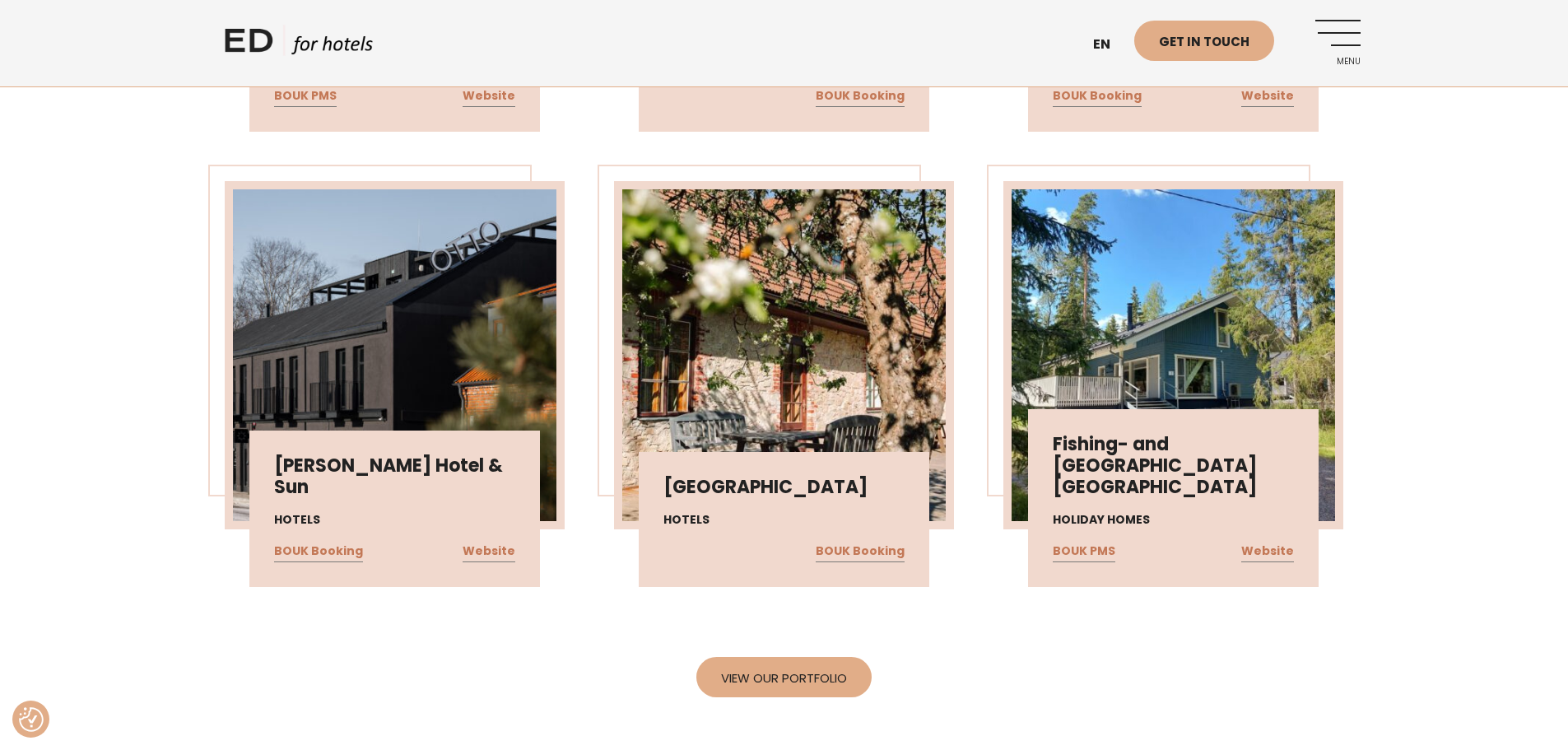
click at [1343, 42] on link "Menu" at bounding box center [1338, 42] width 45 height 45
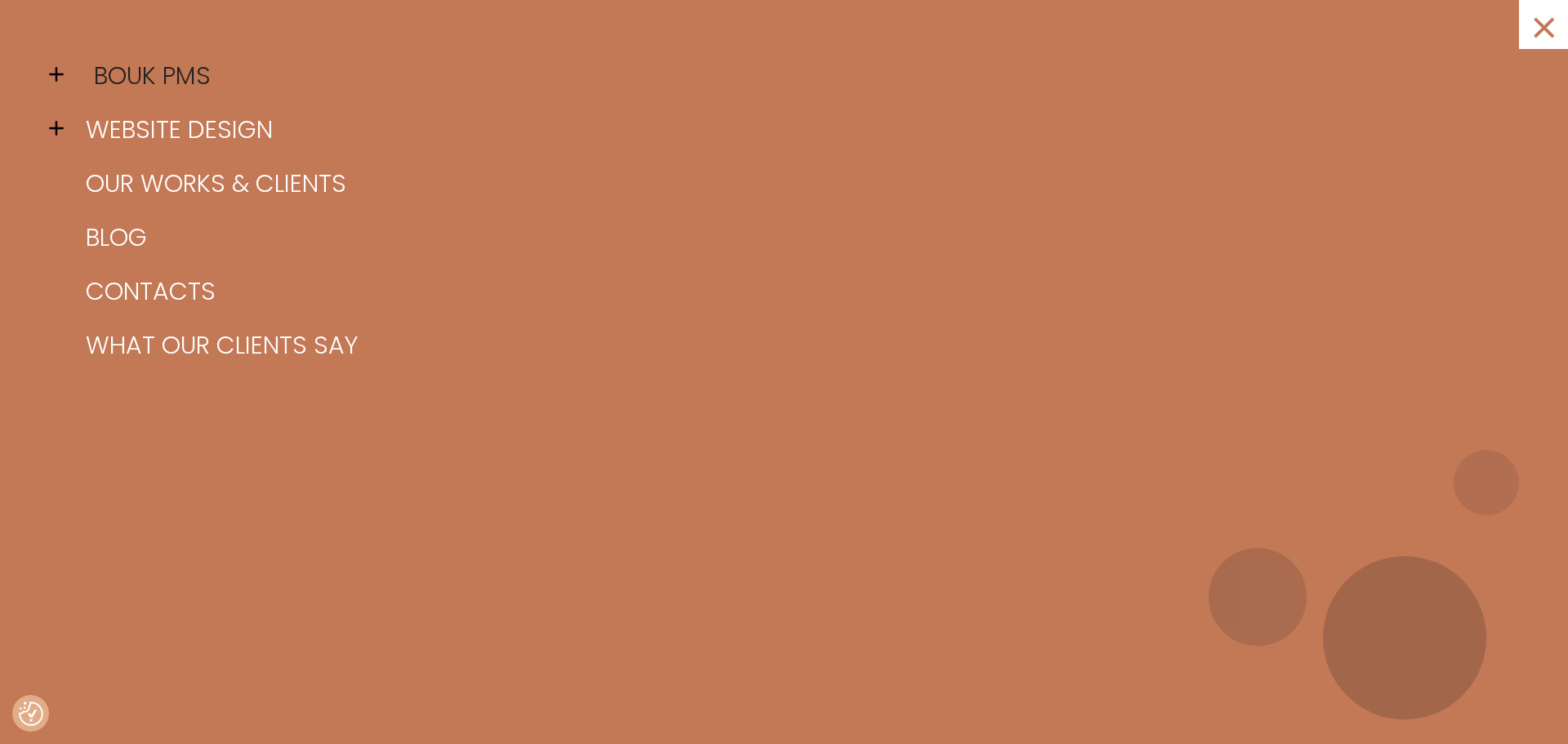
click at [112, 76] on link "BOUK PMS" at bounding box center [805, 76] width 1446 height 54
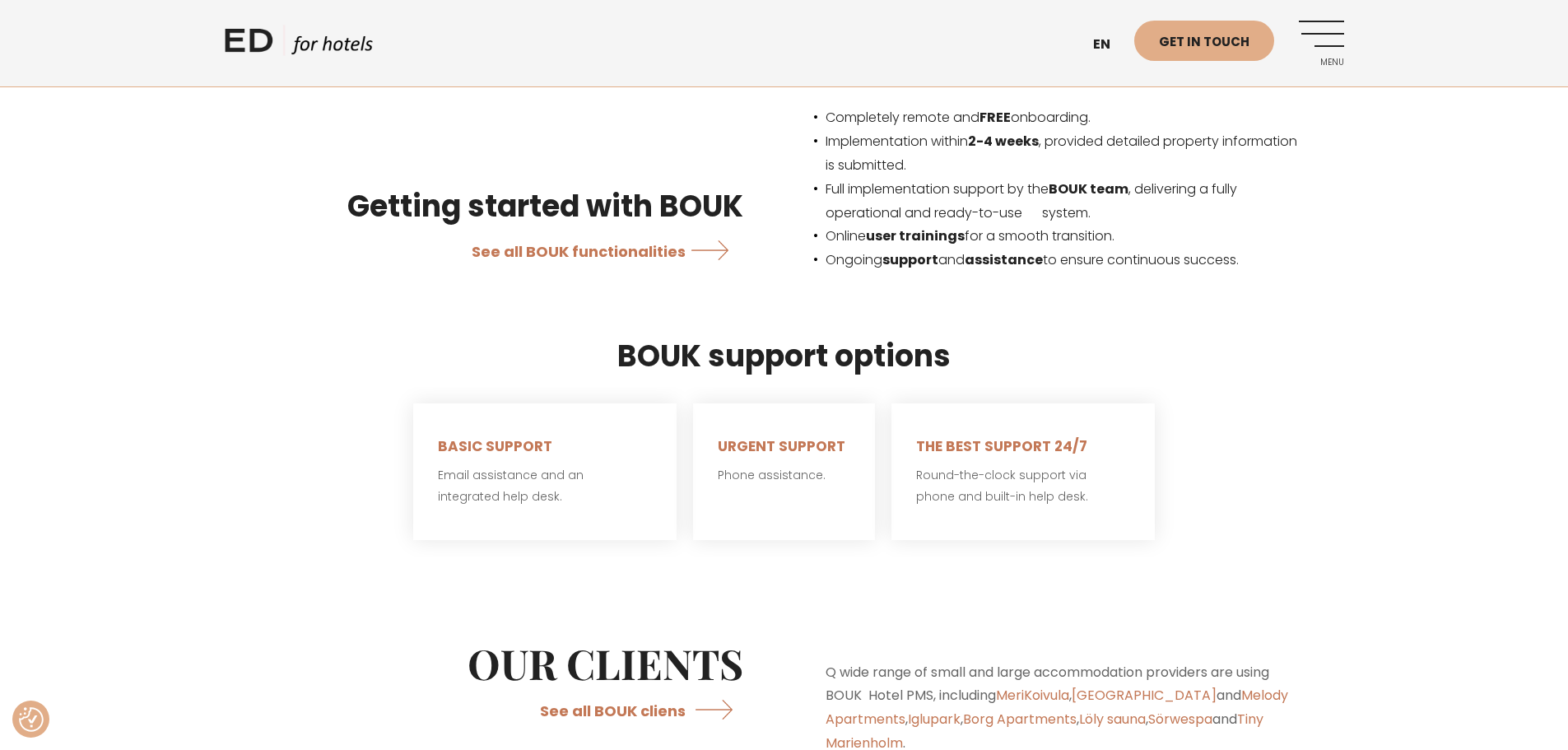
scroll to position [3375, 0]
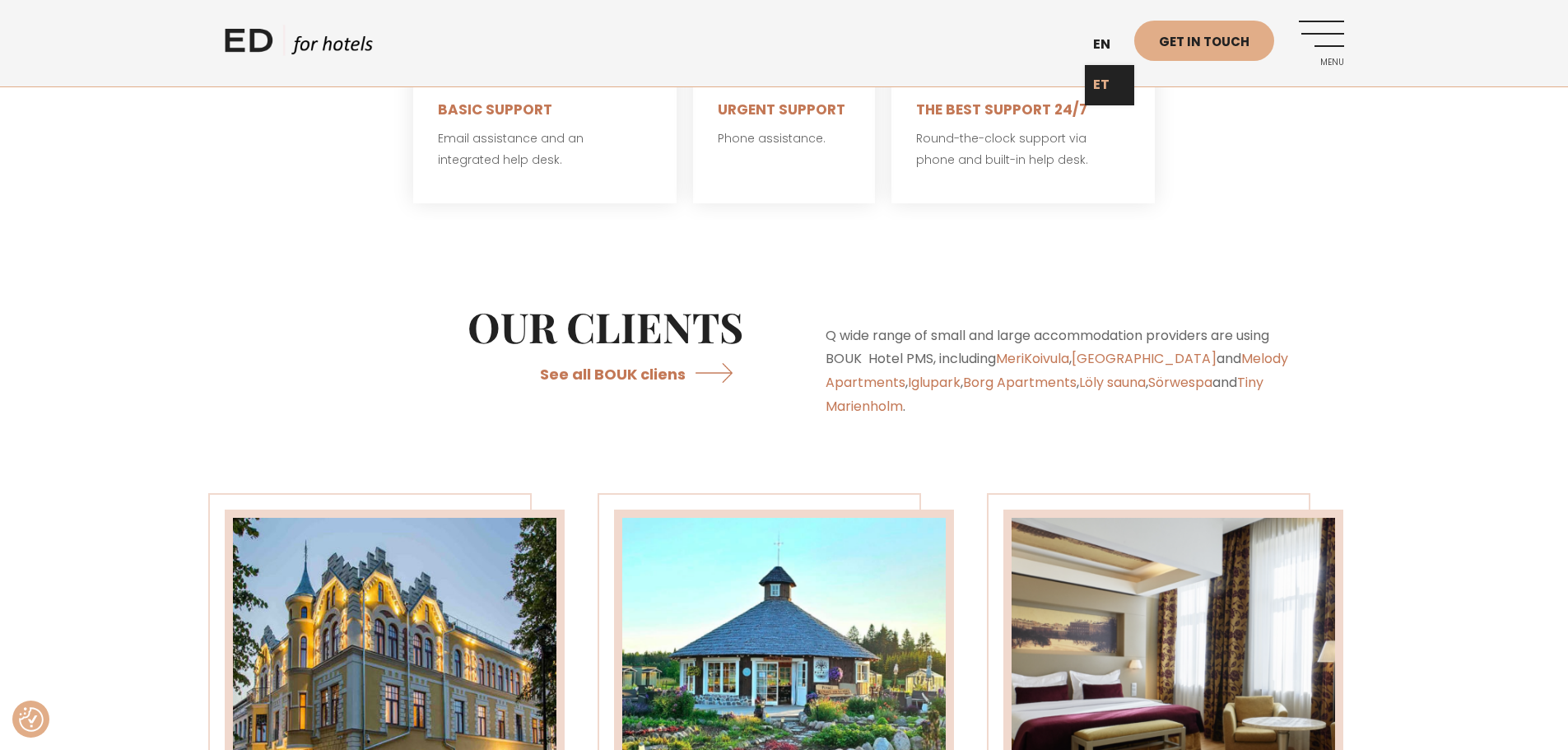
click at [1108, 80] on link "ET" at bounding box center [1109, 85] width 49 height 40
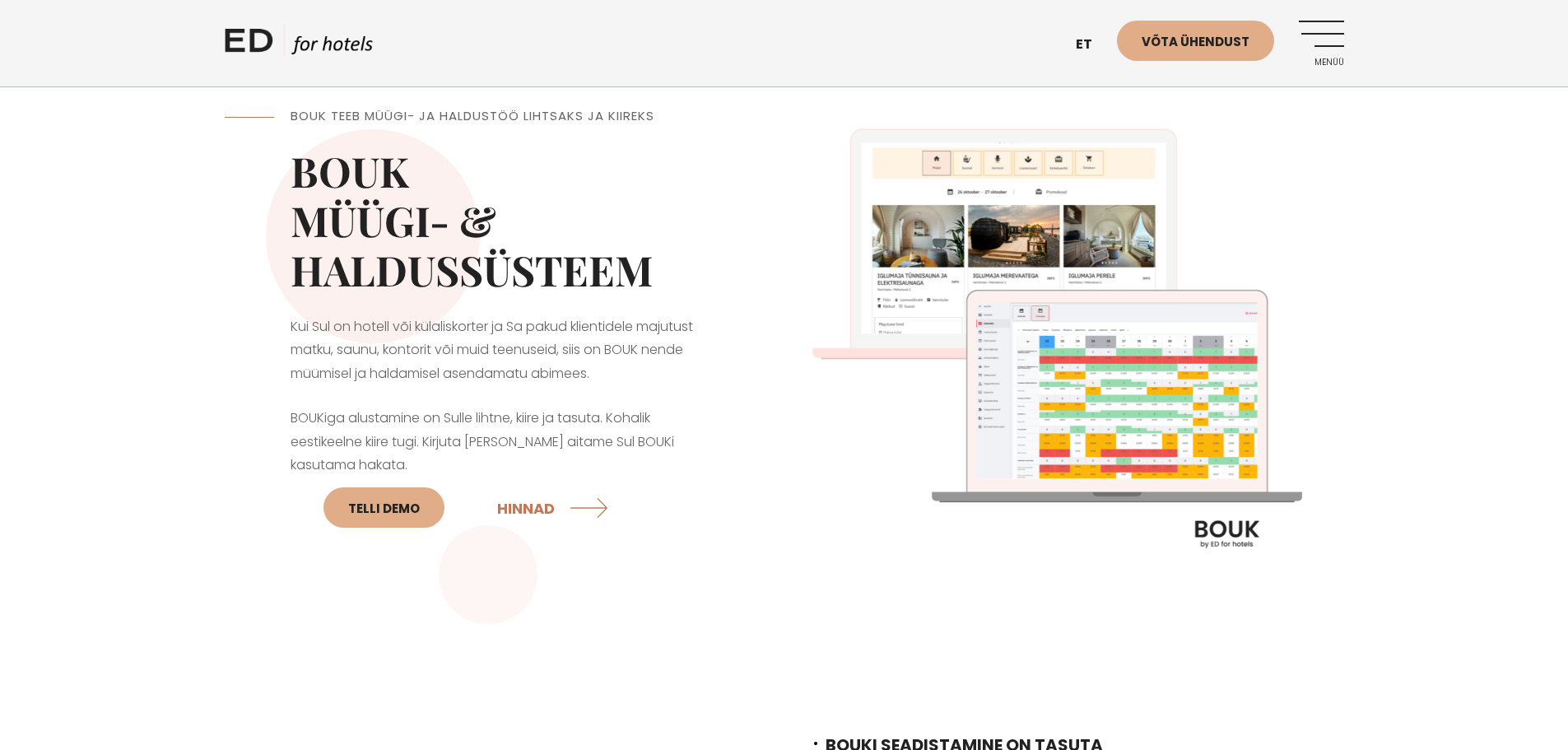
click at [1331, 40] on link "Menüü" at bounding box center [1321, 42] width 45 height 45
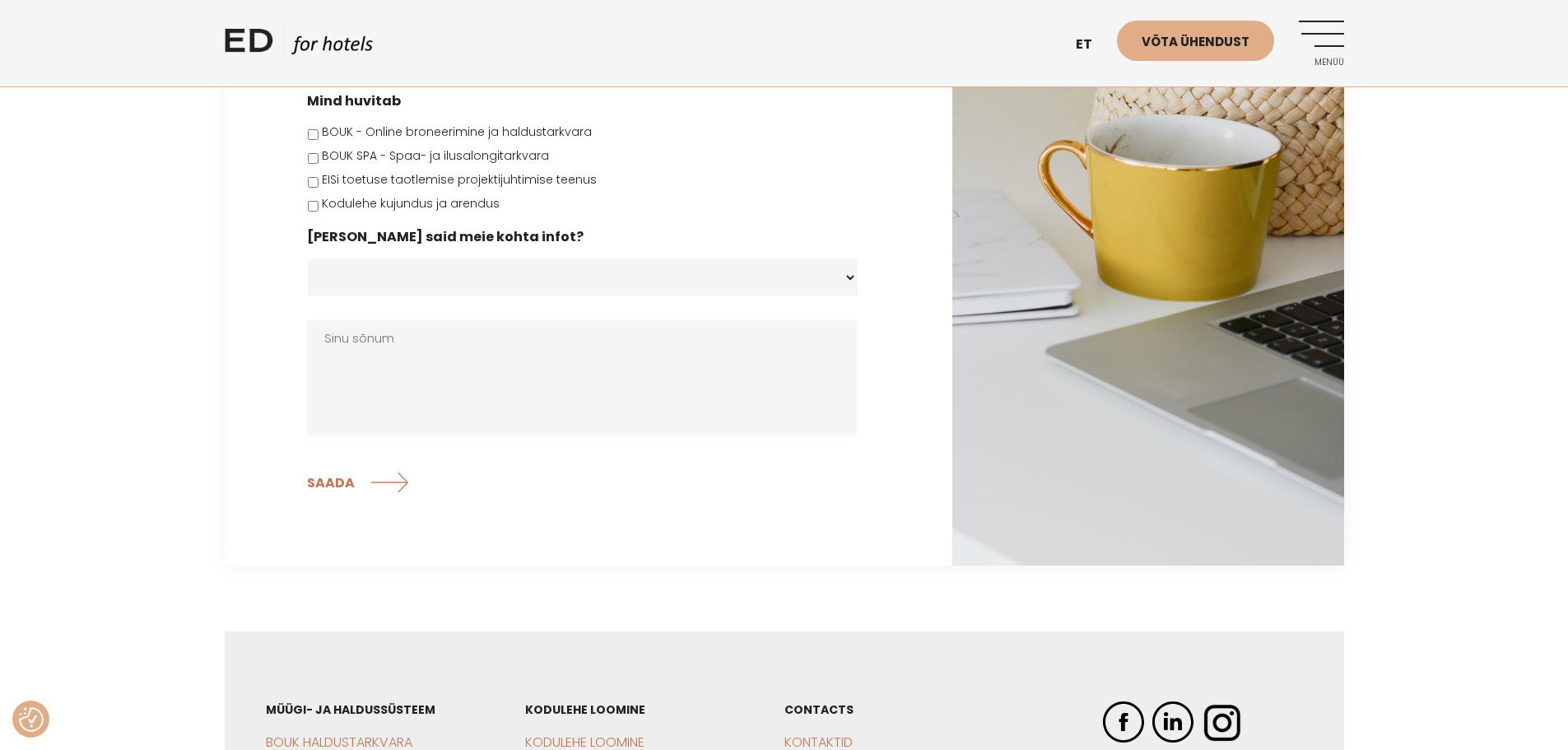
scroll to position [494, 0]
